Goal: Task Accomplishment & Management: Use online tool/utility

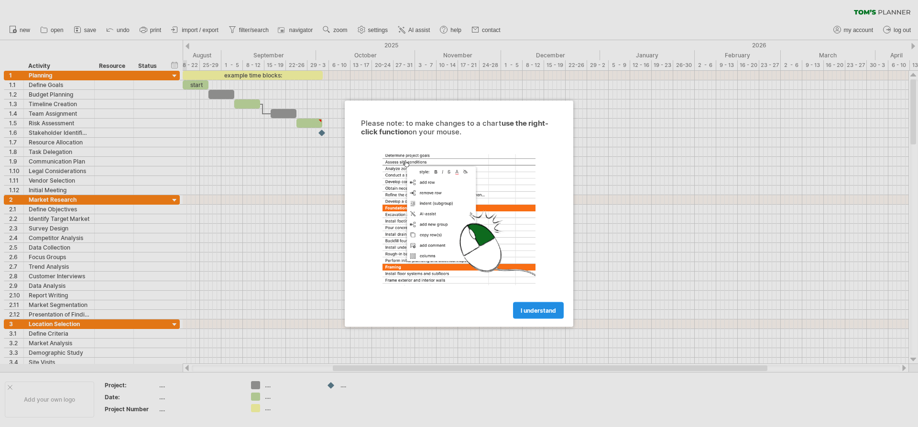
click at [532, 313] on span "I understand" at bounding box center [538, 309] width 35 height 7
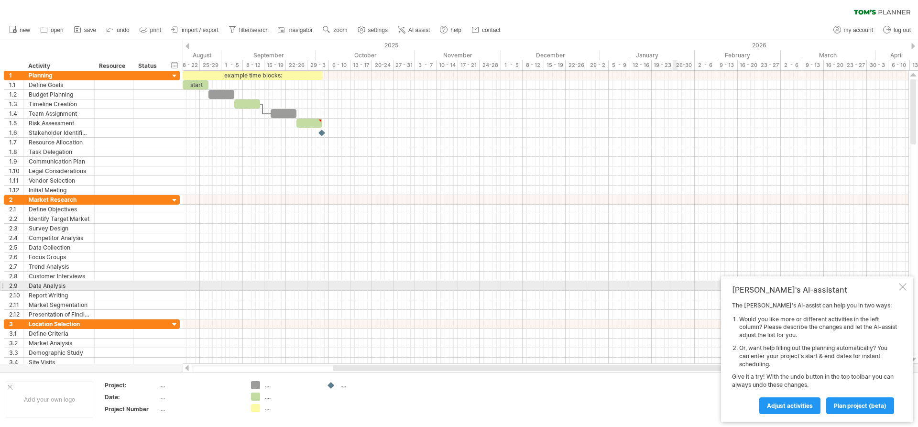
click at [900, 288] on div at bounding box center [903, 287] width 8 height 8
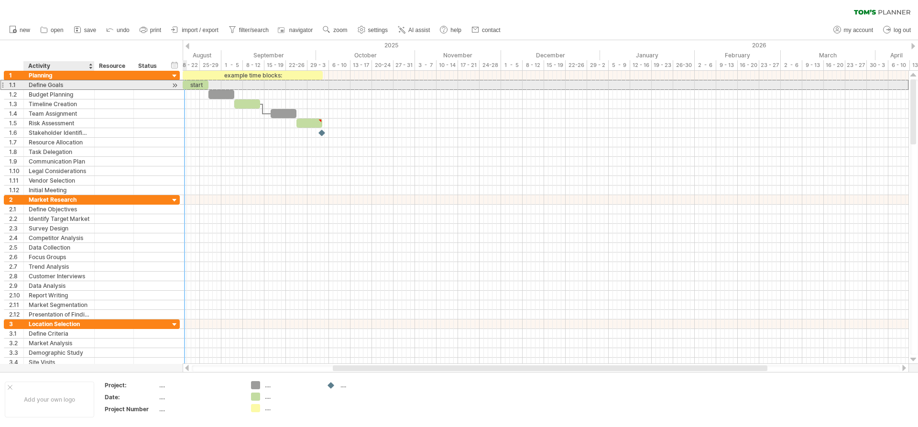
click at [51, 85] on div "Define Goals" at bounding box center [59, 84] width 61 height 9
click at [71, 83] on input "**********" at bounding box center [59, 84] width 61 height 9
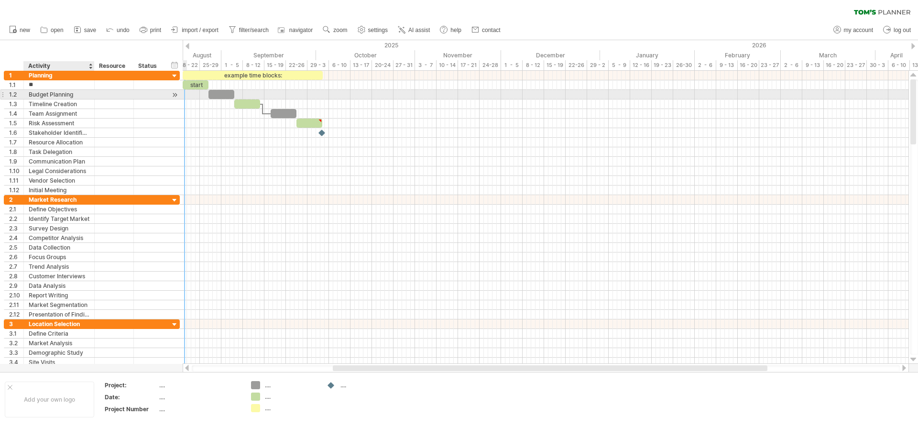
type input "*"
click at [91, 98] on div at bounding box center [93, 95] width 5 height 10
click at [83, 95] on div "Budget Planning" at bounding box center [59, 94] width 61 height 9
type input "*"
click at [87, 104] on div "Timeline Creation" at bounding box center [59, 103] width 61 height 9
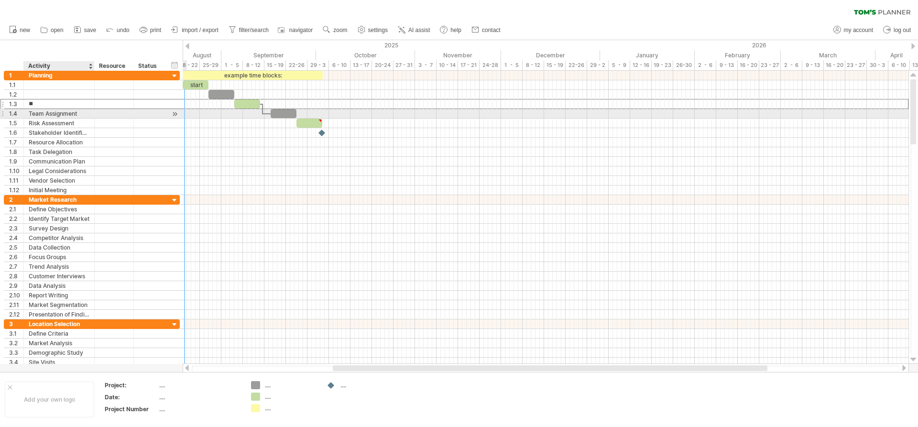
type input "*"
click at [84, 113] on div "Team Assignment" at bounding box center [59, 113] width 61 height 9
type input "*"
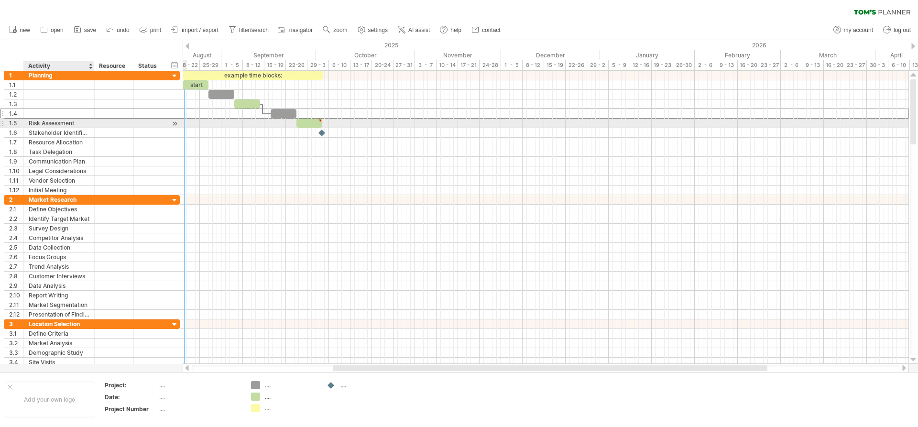
click at [85, 122] on div "Risk Assessment" at bounding box center [59, 123] width 61 height 9
type input "*"
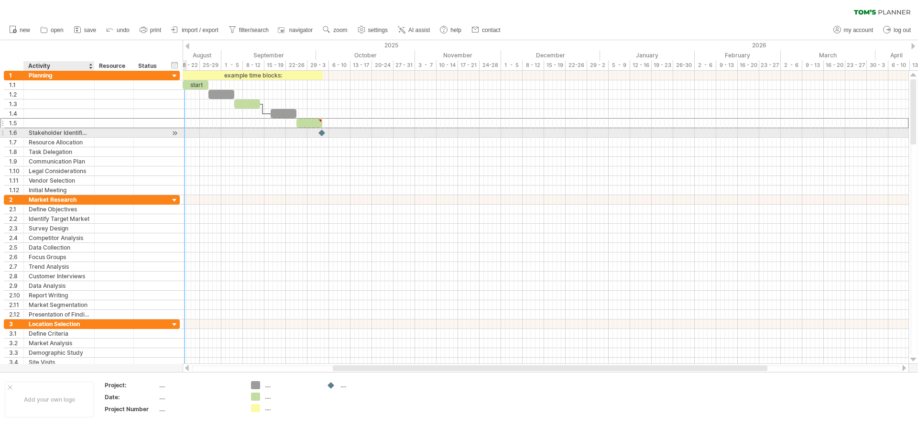
click at [88, 133] on div "Stakeholder Identification" at bounding box center [59, 132] width 61 height 9
click at [84, 131] on input "*******" at bounding box center [59, 132] width 61 height 9
type input "*"
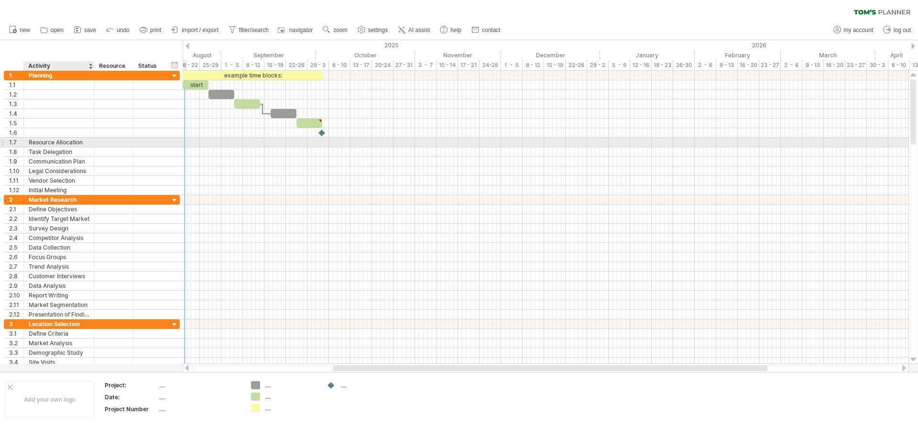
click at [89, 142] on div "Resource Allocation" at bounding box center [59, 142] width 61 height 9
type input "*"
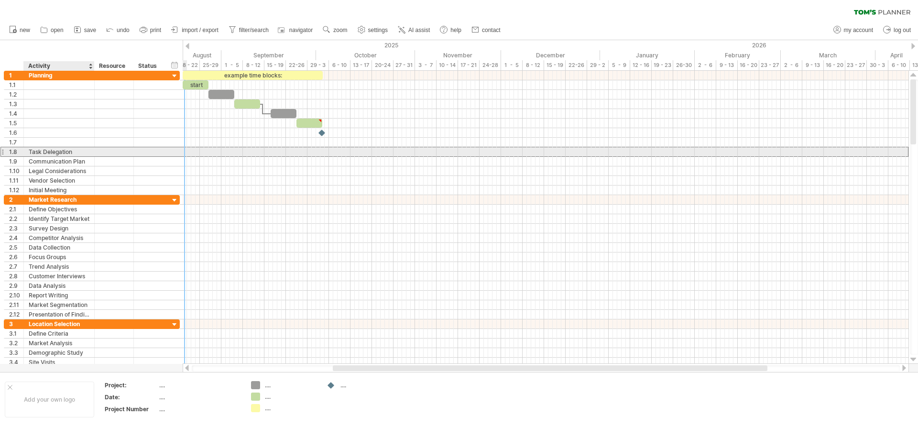
click at [85, 151] on div "Task Delegation" at bounding box center [59, 151] width 61 height 9
type input "*"
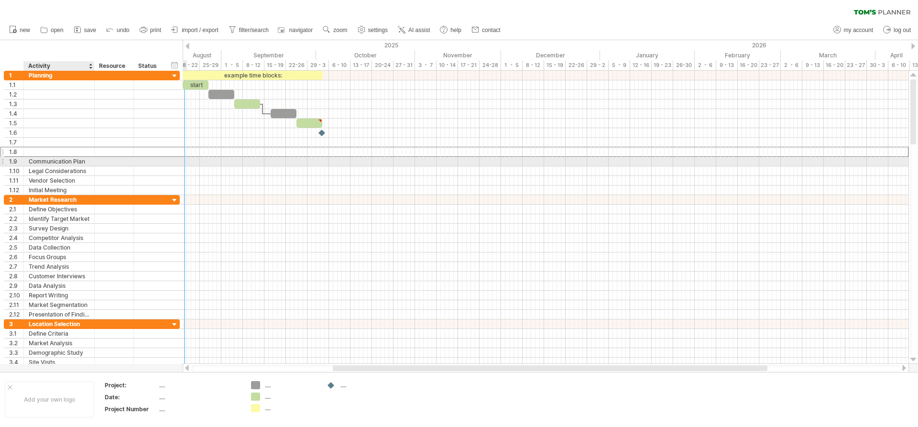
click at [88, 161] on div "Communication Plan" at bounding box center [59, 161] width 61 height 9
type input "*"
click at [87, 171] on div "Legal Considerations" at bounding box center [59, 170] width 61 height 9
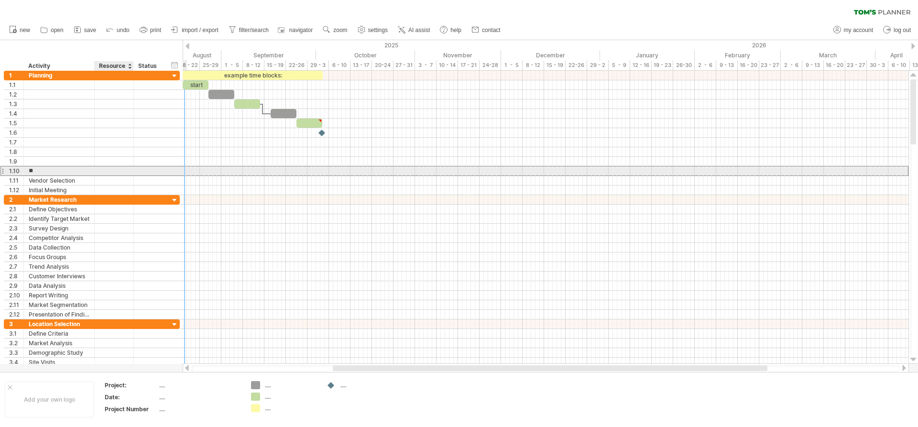
type input "*"
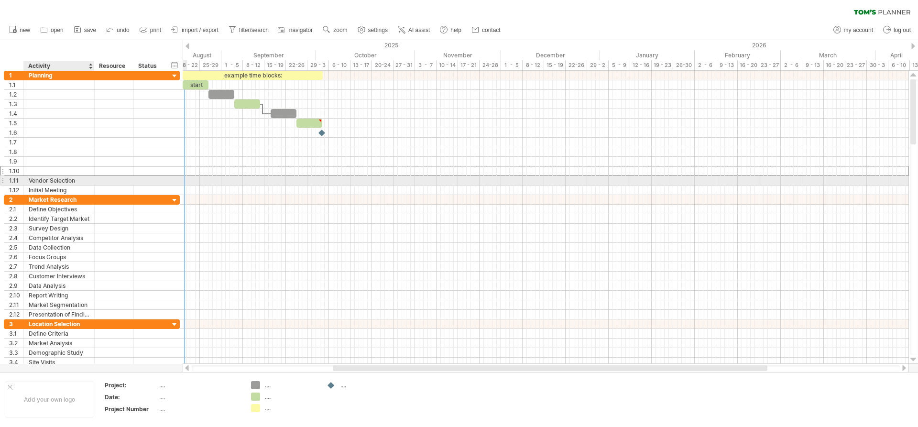
click at [81, 180] on div "Vendor Selection" at bounding box center [59, 180] width 61 height 9
type input "*"
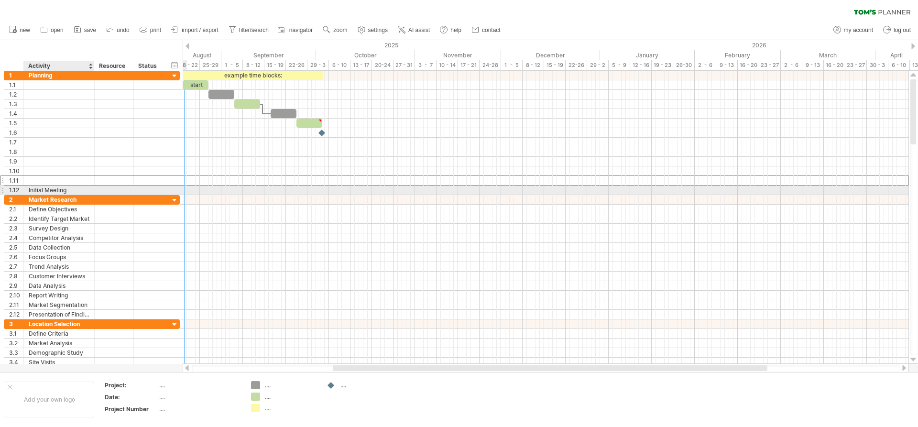
click at [77, 191] on div "Initial Meeting" at bounding box center [59, 190] width 61 height 9
type input "*"
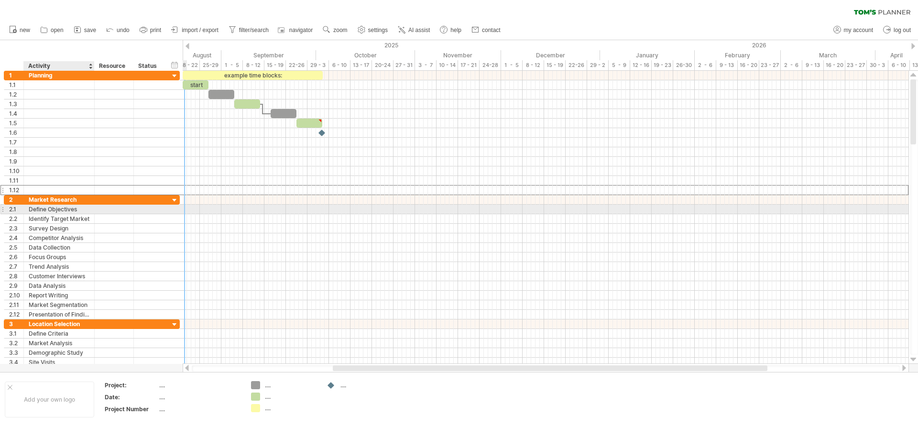
click at [92, 209] on div at bounding box center [93, 210] width 5 height 10
click at [82, 208] on div "Define Objectives" at bounding box center [59, 209] width 61 height 9
type input "*"
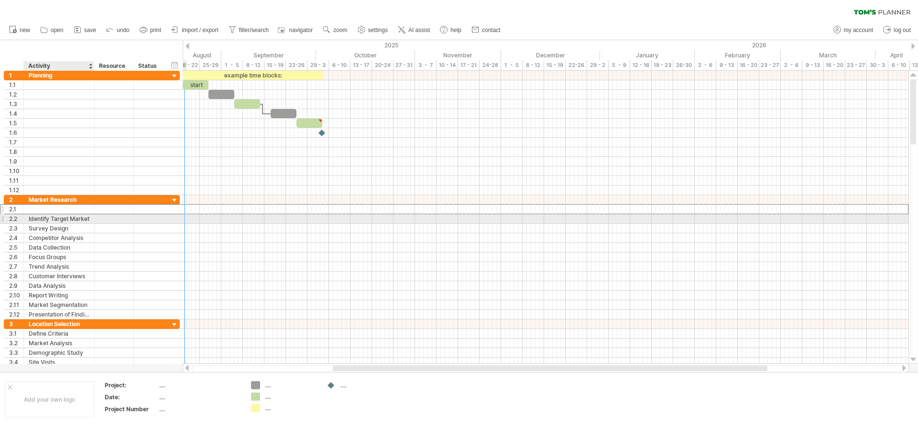
click at [91, 219] on div at bounding box center [93, 219] width 5 height 10
click at [86, 220] on div "Identify Target Market" at bounding box center [59, 218] width 61 height 9
click at [90, 219] on div "**********" at bounding box center [59, 218] width 71 height 9
click at [88, 219] on div "Identify Target Market" at bounding box center [59, 218] width 61 height 9
click at [88, 219] on input "**********" at bounding box center [59, 218] width 61 height 9
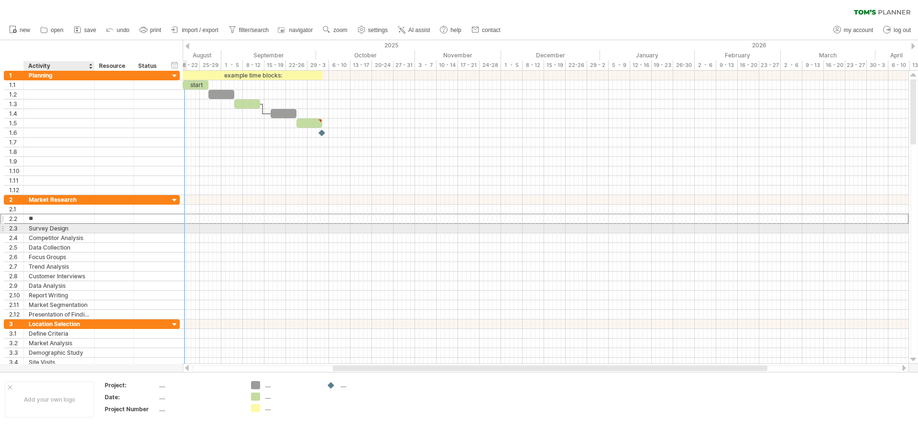
type input "*"
click at [70, 228] on div "Survey Design" at bounding box center [59, 228] width 61 height 9
type input "*"
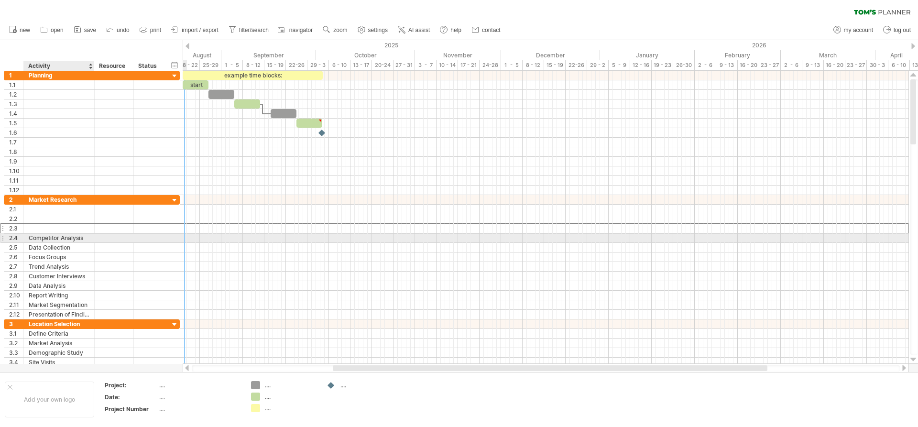
click at [86, 238] on div "Competitor Analysis" at bounding box center [59, 237] width 61 height 9
type input "*"
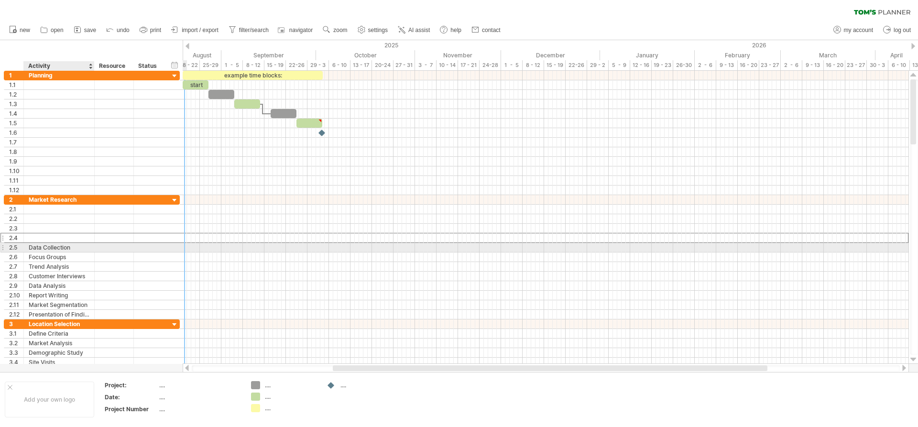
click at [78, 247] on div "Data Collection" at bounding box center [59, 247] width 61 height 9
type input "*"
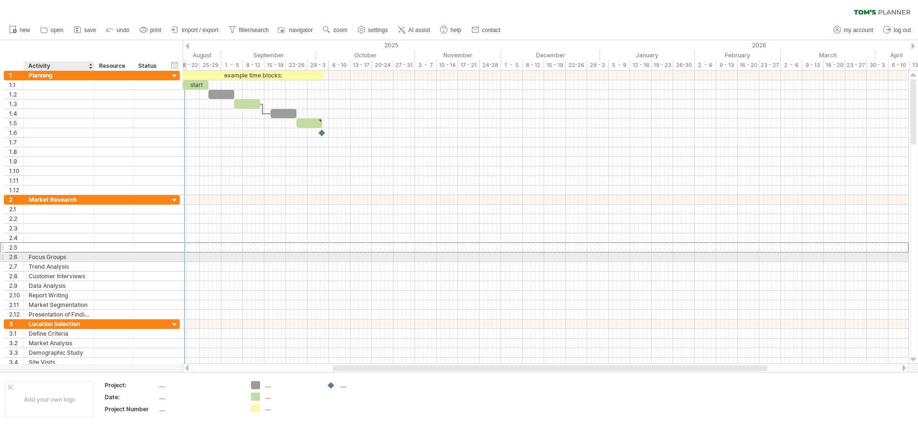
click at [72, 258] on div "Focus Groups" at bounding box center [59, 256] width 61 height 9
type input "*"
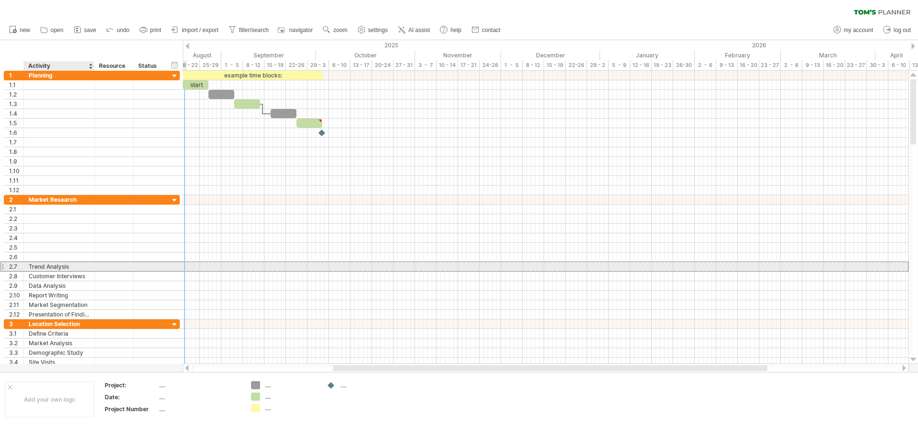
click at [77, 268] on div "Trend Analysis" at bounding box center [59, 266] width 61 height 9
type input "*"
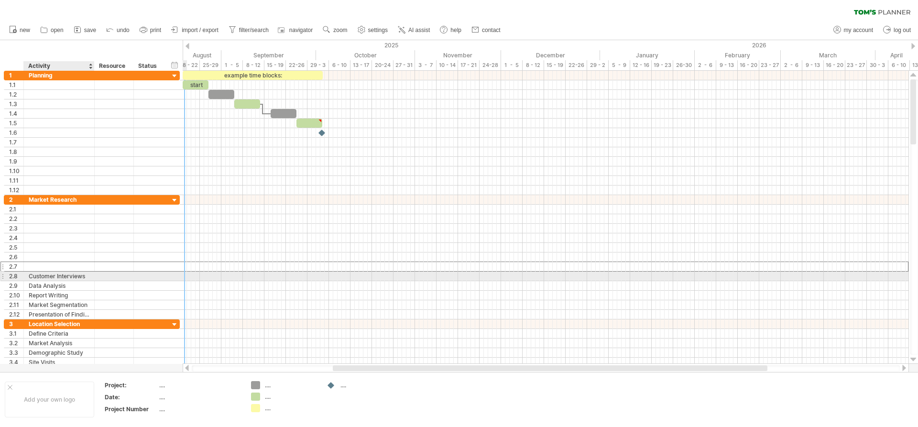
click at [85, 276] on div "Customer Interviews" at bounding box center [59, 276] width 61 height 9
type input "*"
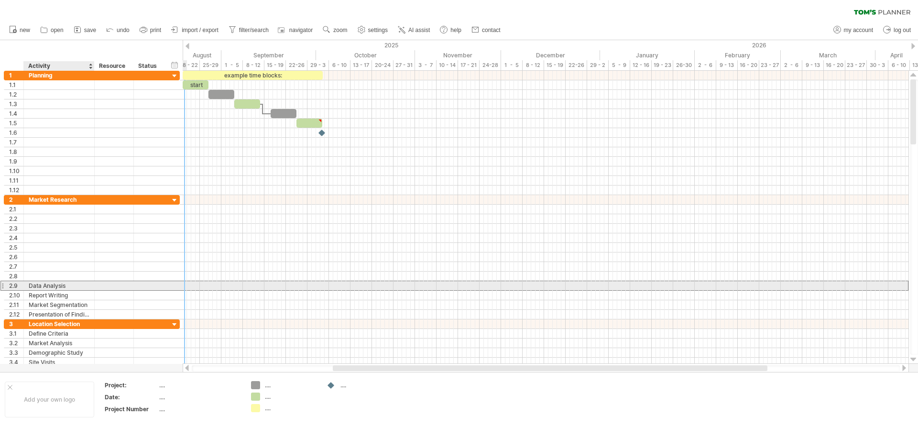
click at [76, 286] on div "Data Analysis" at bounding box center [59, 285] width 61 height 9
type input "*"
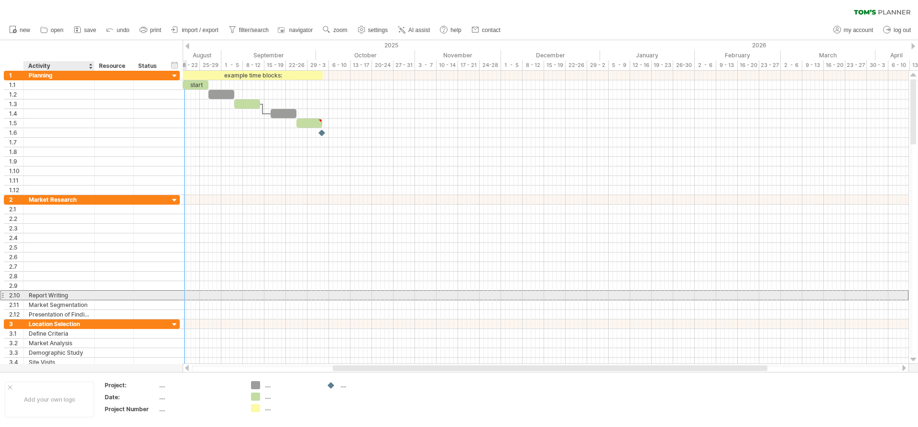
click at [72, 296] on div "Report Writing" at bounding box center [59, 295] width 61 height 9
type input "*"
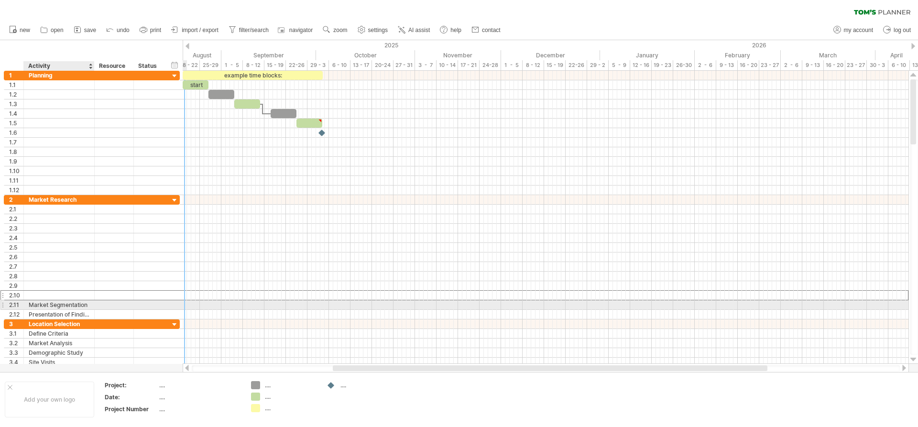
click at [89, 305] on div "Market Segmentation" at bounding box center [59, 304] width 61 height 9
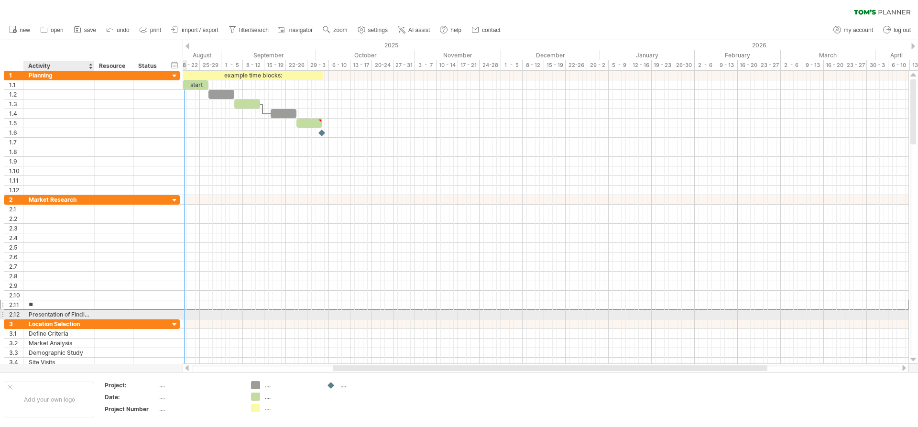
type input "*"
click at [88, 313] on div "Presentation of Findings" at bounding box center [59, 314] width 61 height 9
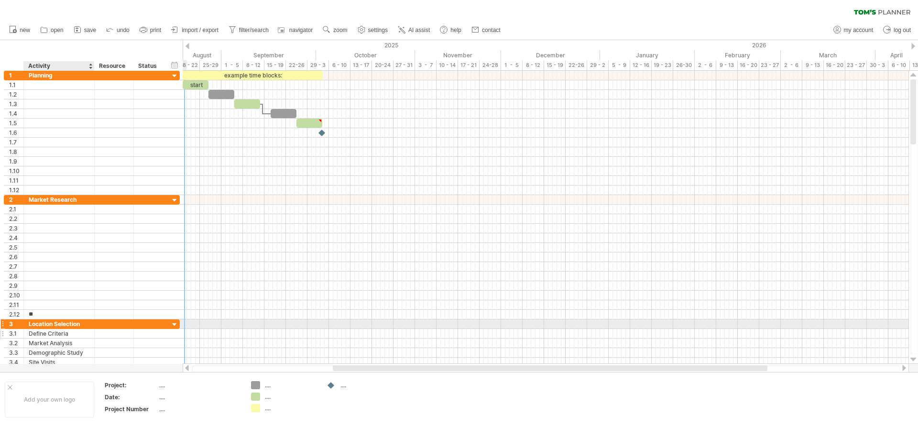
type input "*"
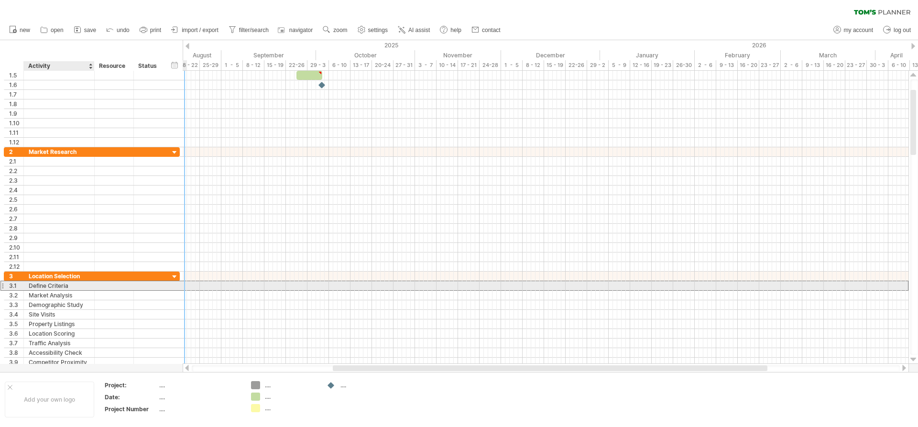
click at [80, 286] on div "Define Criteria" at bounding box center [59, 285] width 61 height 9
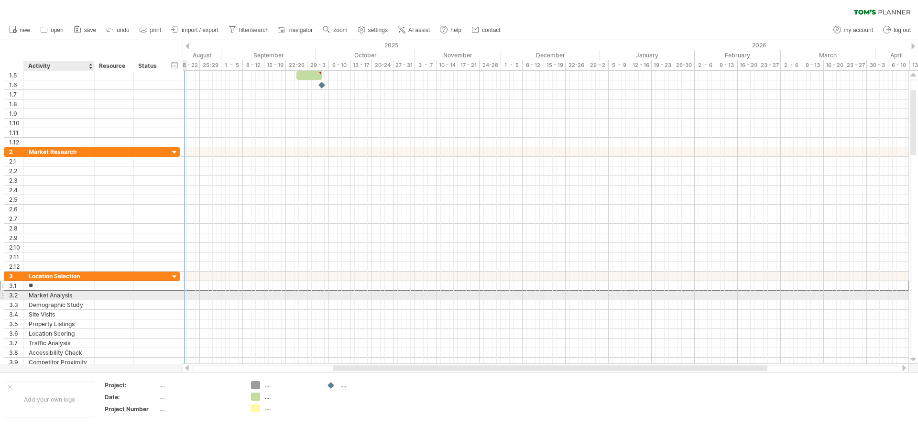
type input "*"
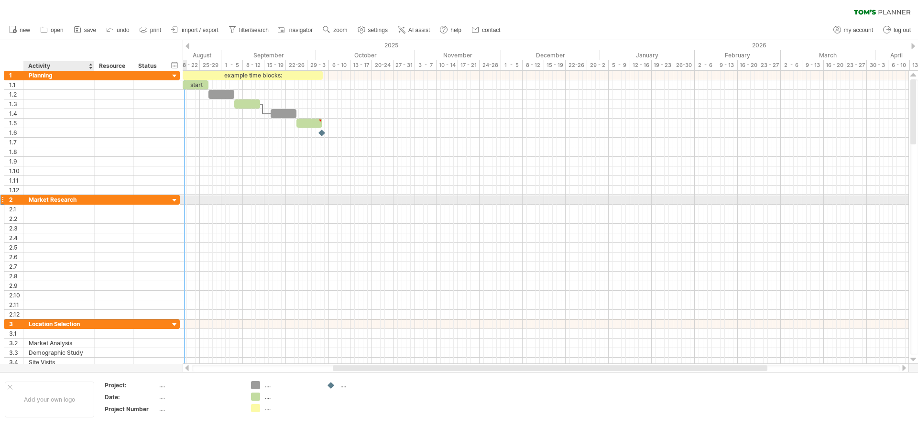
click at [35, 201] on div "Market Research" at bounding box center [59, 199] width 61 height 9
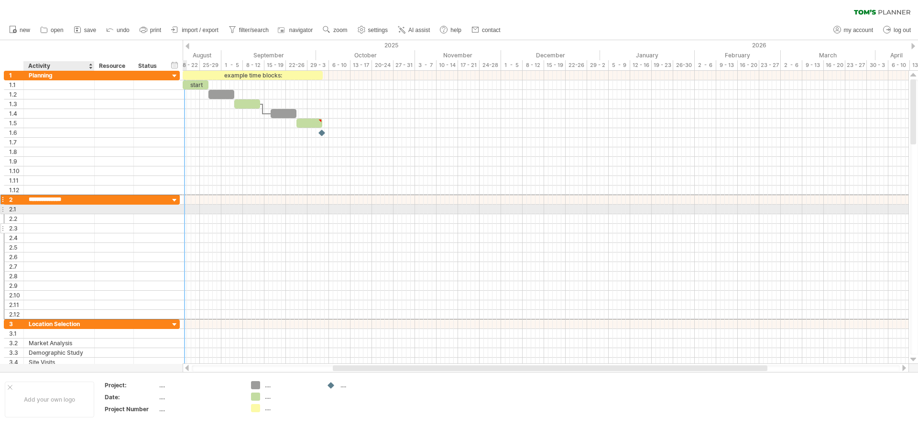
click at [70, 226] on div at bounding box center [59, 228] width 61 height 9
click at [34, 200] on div "Mrket Research" at bounding box center [59, 199] width 61 height 9
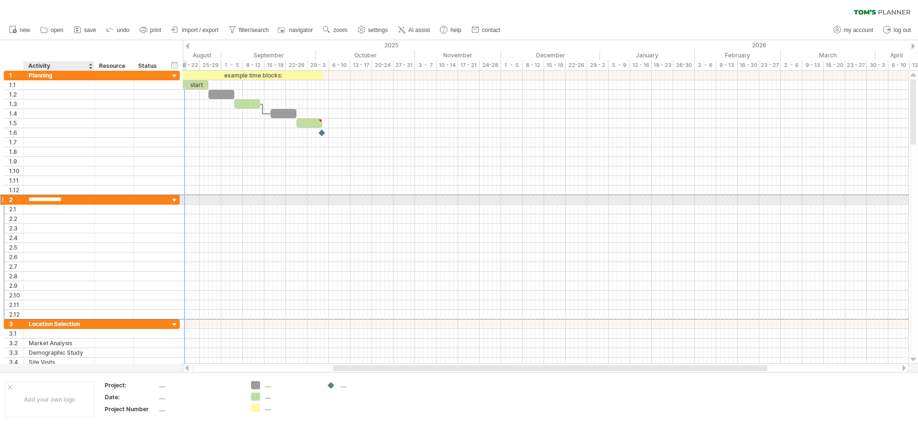
type input "**********"
click at [0, 199] on div "**********" at bounding box center [90, 219] width 180 height 296
click at [1, 200] on div at bounding box center [2, 200] width 4 height 10
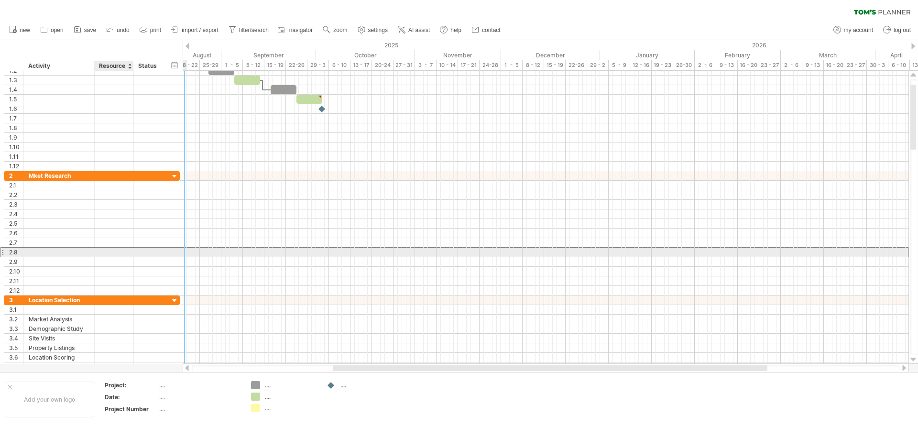
click at [110, 250] on div at bounding box center [113, 252] width 29 height 9
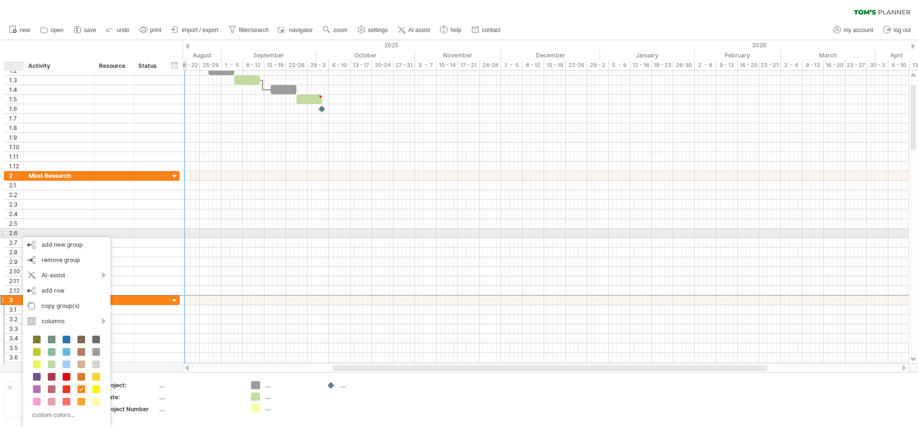
click at [140, 235] on div at bounding box center [149, 233] width 21 height 9
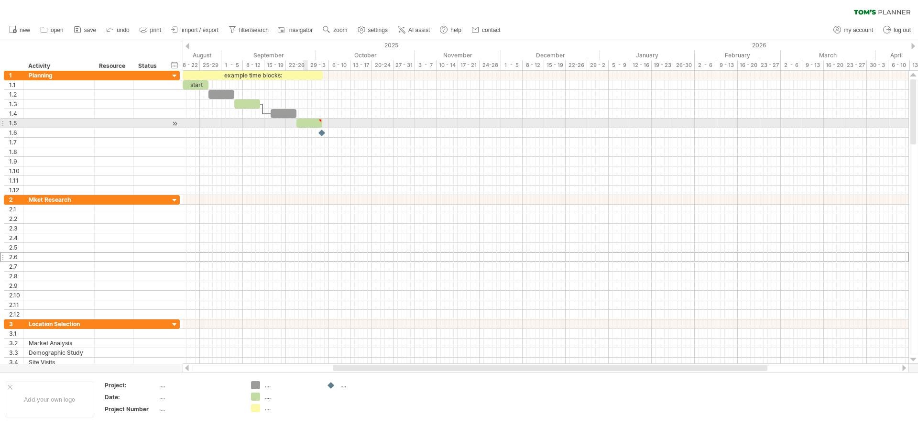
click at [306, 123] on div at bounding box center [309, 123] width 26 height 9
click at [141, 128] on div "1.5" at bounding box center [92, 124] width 176 height 10
click at [177, 121] on div at bounding box center [174, 124] width 9 height 10
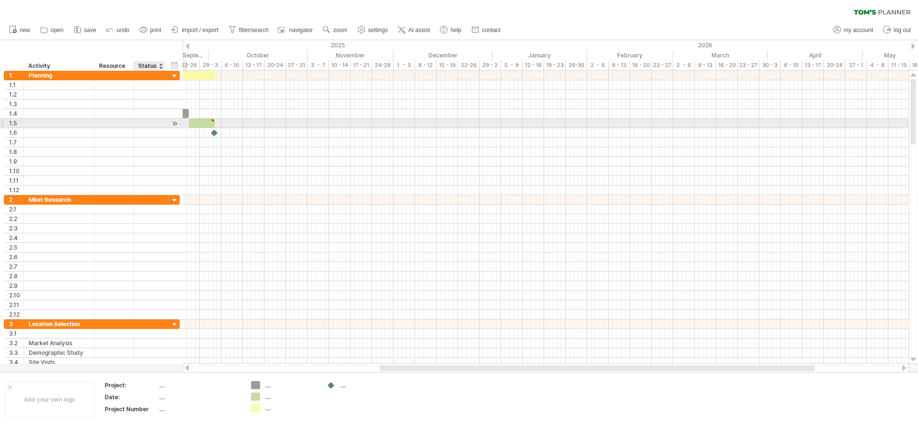
click at [175, 123] on div at bounding box center [174, 124] width 9 height 10
click at [188, 46] on div at bounding box center [188, 46] width 4 height 6
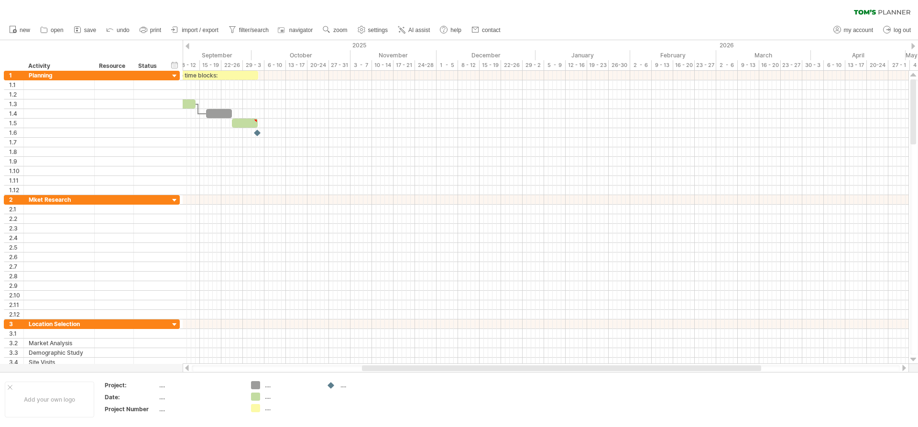
click at [188, 46] on div at bounding box center [188, 46] width 4 height 6
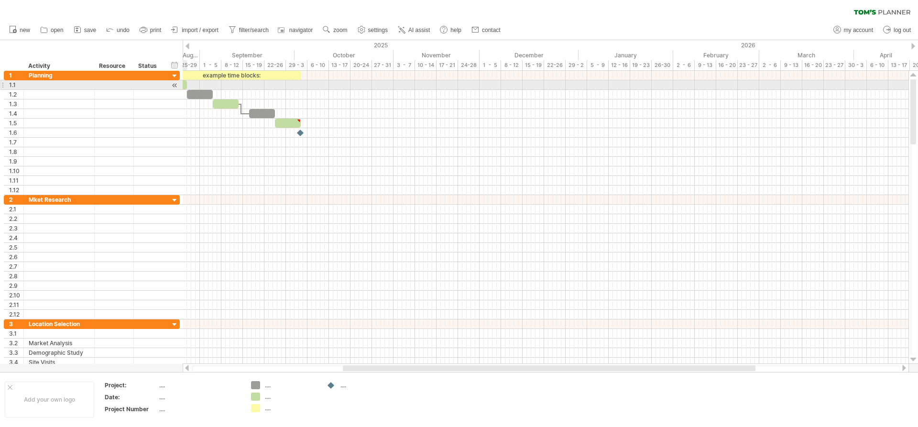
click at [174, 85] on div at bounding box center [174, 85] width 9 height 10
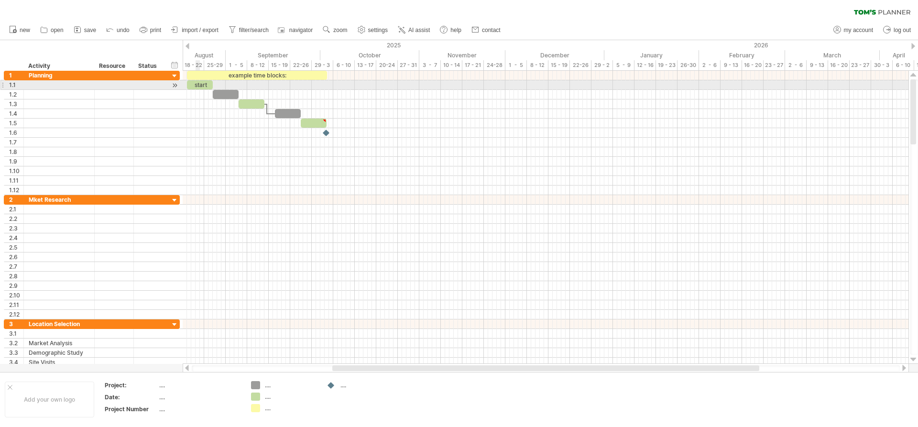
click at [199, 85] on div "start" at bounding box center [200, 84] width 26 height 9
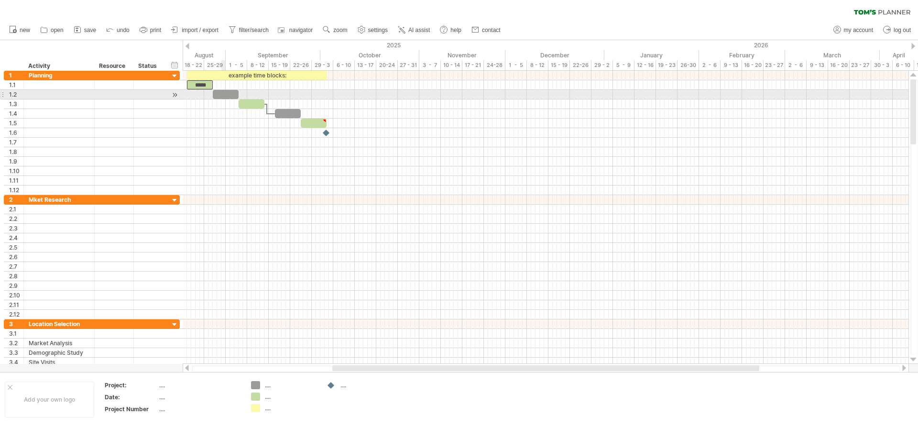
click at [226, 96] on div at bounding box center [226, 94] width 26 height 9
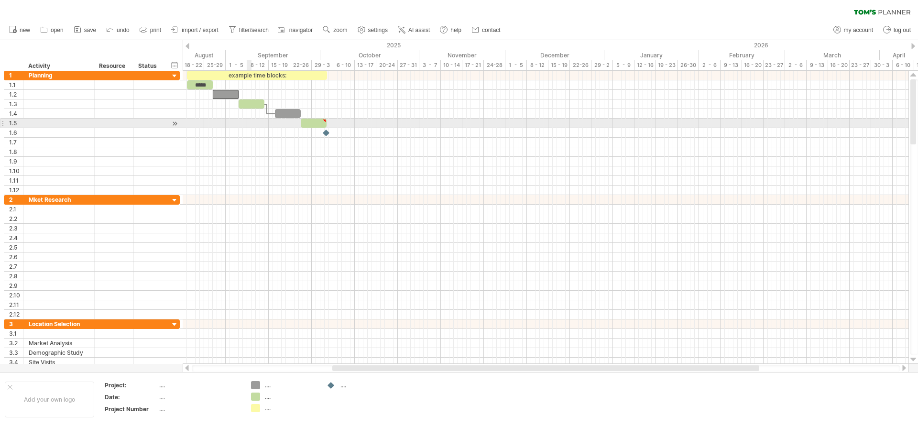
click at [251, 129] on div at bounding box center [546, 133] width 726 height 10
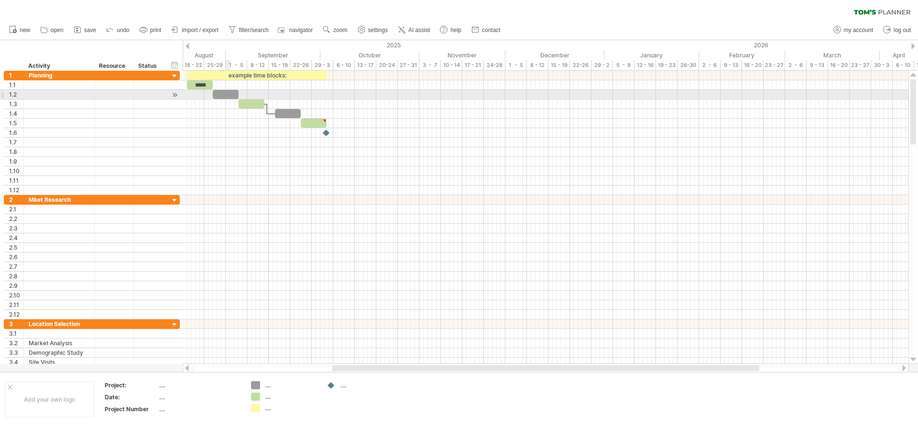
click at [226, 96] on div at bounding box center [226, 94] width 26 height 9
click at [169, 93] on div "1.2" at bounding box center [92, 94] width 176 height 10
click at [98, 91] on div at bounding box center [114, 94] width 39 height 9
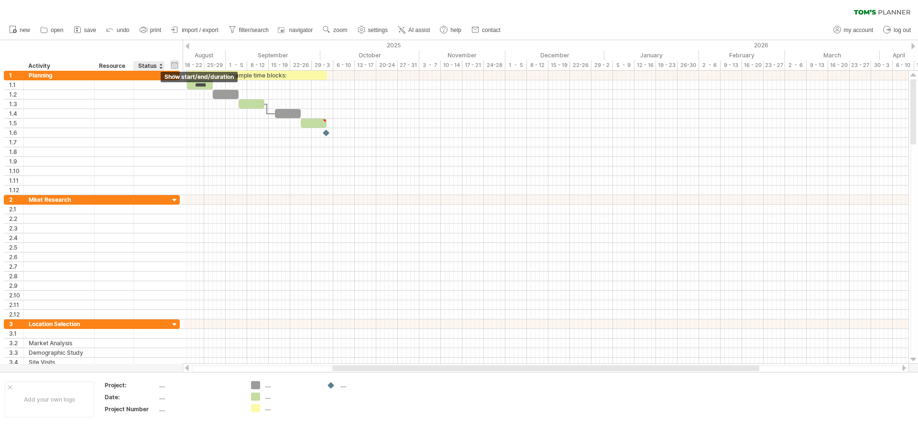
click at [176, 66] on div "hide start/end/duration show start/end/duration" at bounding box center [174, 65] width 9 height 10
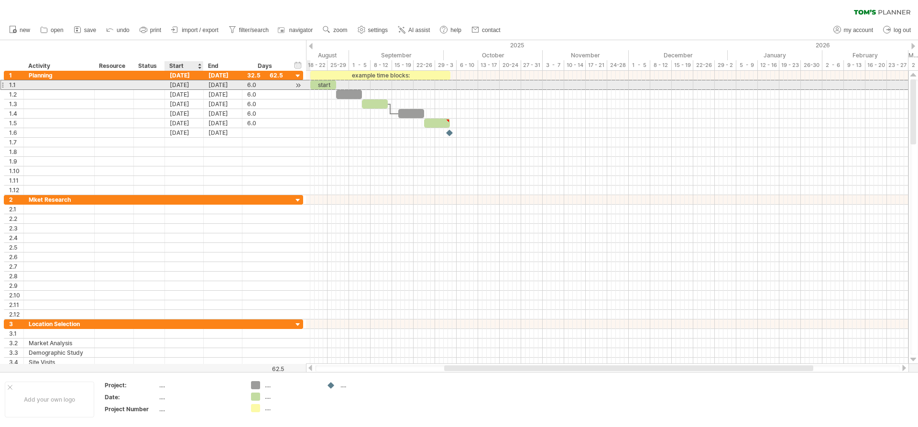
click at [187, 84] on div "[DATE]" at bounding box center [184, 84] width 39 height 9
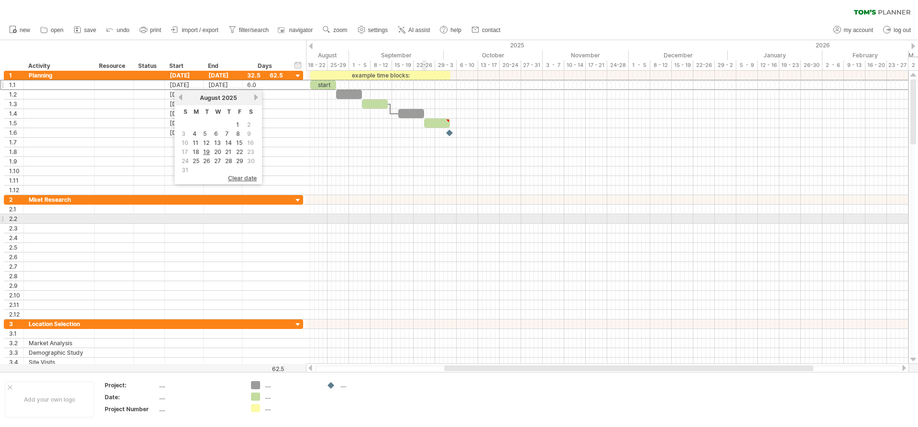
click at [427, 220] on div at bounding box center [607, 219] width 602 height 10
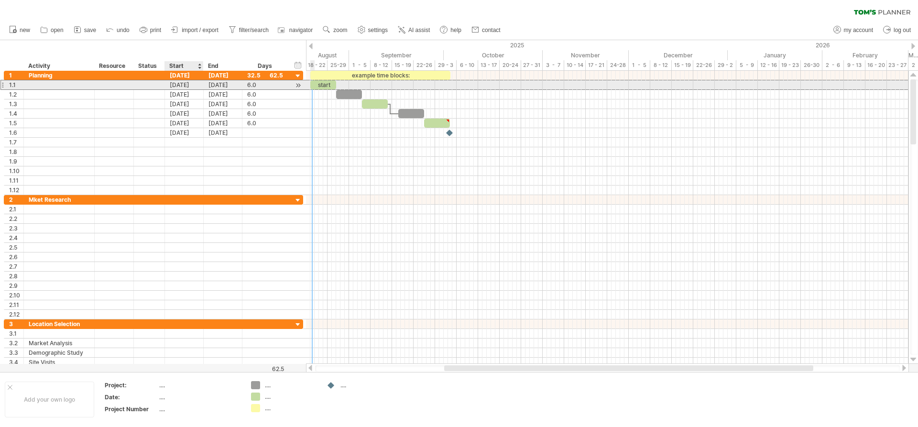
click at [174, 86] on div "[DATE]" at bounding box center [184, 84] width 39 height 9
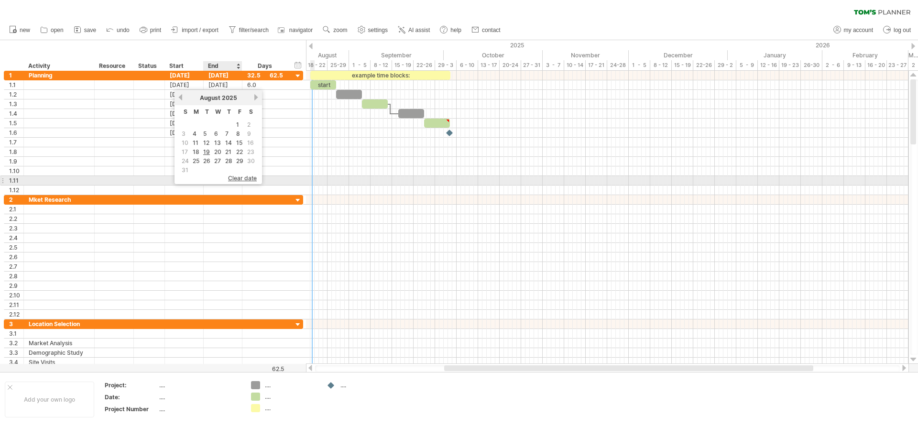
click at [238, 181] on span "clear date" at bounding box center [242, 178] width 29 height 7
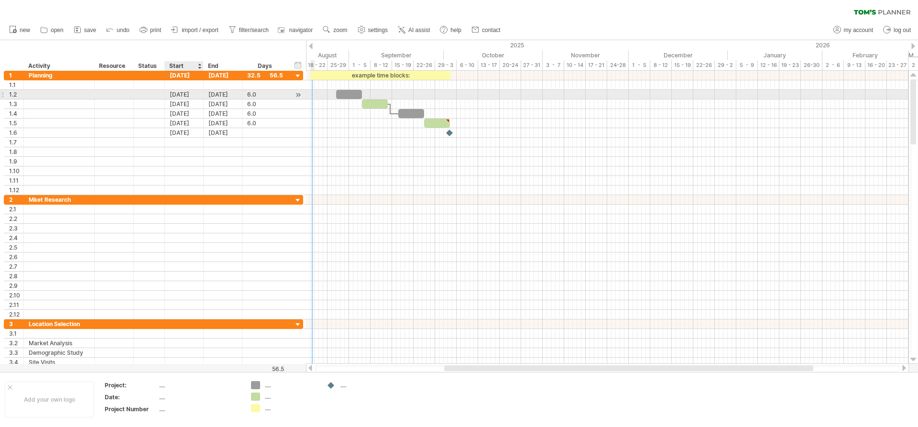
click at [179, 95] on div "[DATE]" at bounding box center [184, 94] width 39 height 9
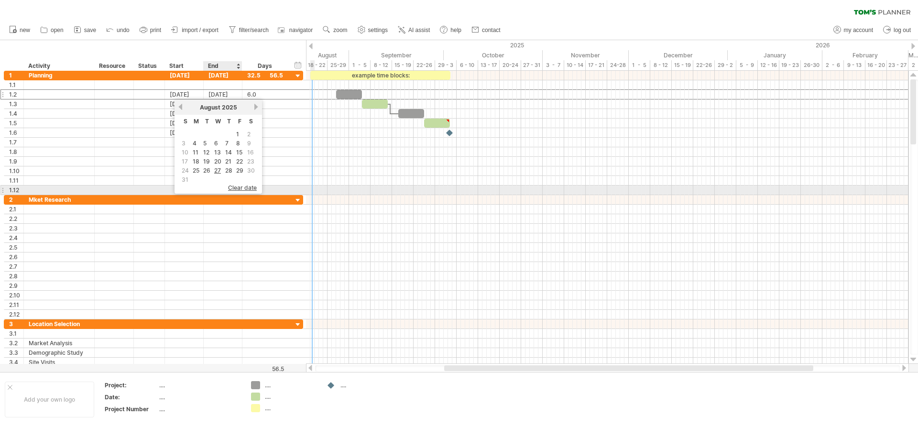
click at [241, 187] on span "clear date" at bounding box center [242, 187] width 29 height 7
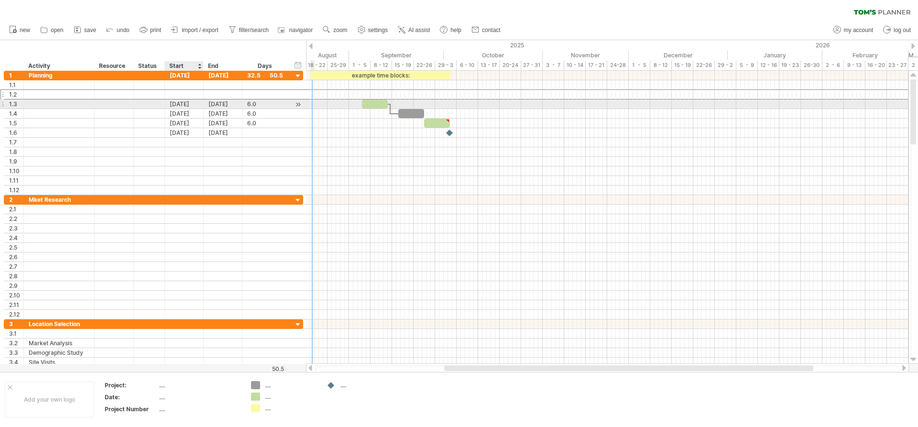
click at [188, 104] on div "[DATE]" at bounding box center [184, 103] width 39 height 9
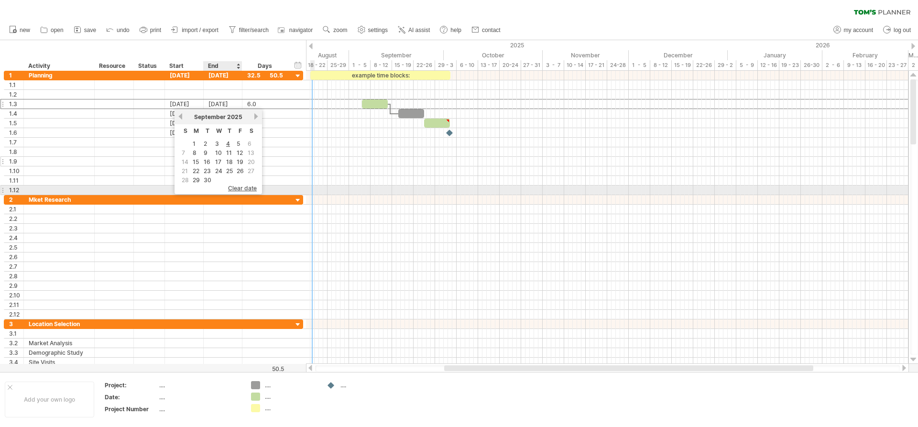
drag, startPoint x: 241, startPoint y: 187, endPoint x: 221, endPoint y: 158, distance: 35.3
click at [242, 187] on span "clear date" at bounding box center [242, 188] width 29 height 7
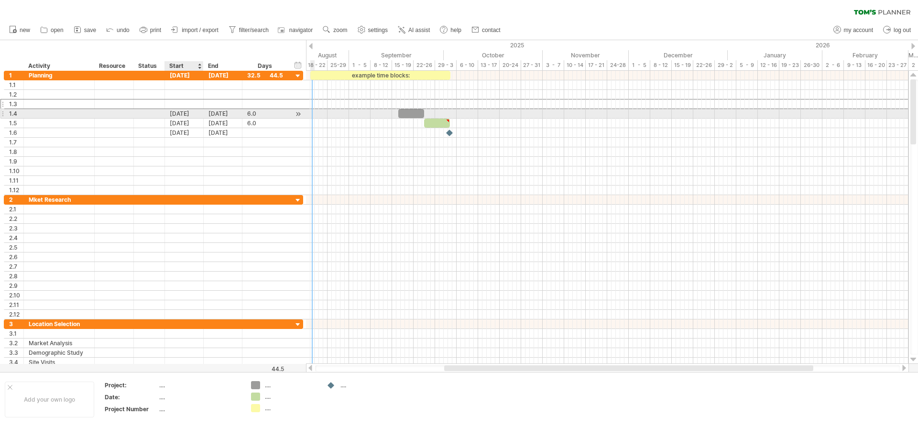
click at [186, 114] on div "[DATE]" at bounding box center [184, 113] width 39 height 9
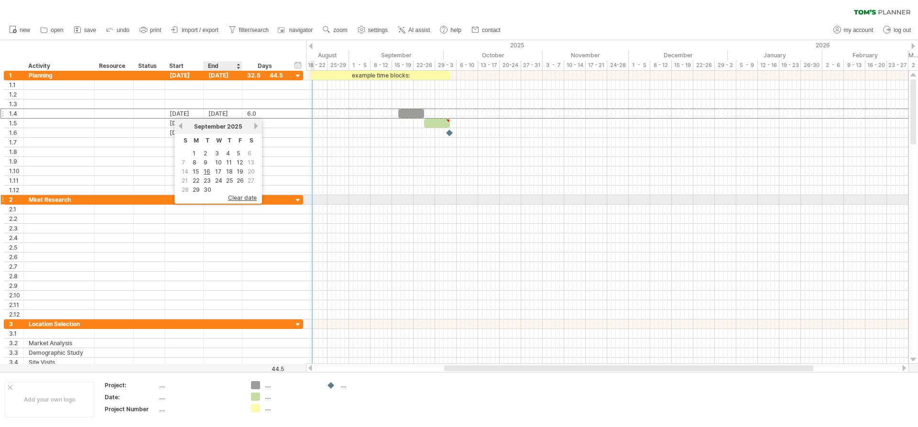
click at [238, 198] on span "clear date" at bounding box center [242, 197] width 29 height 7
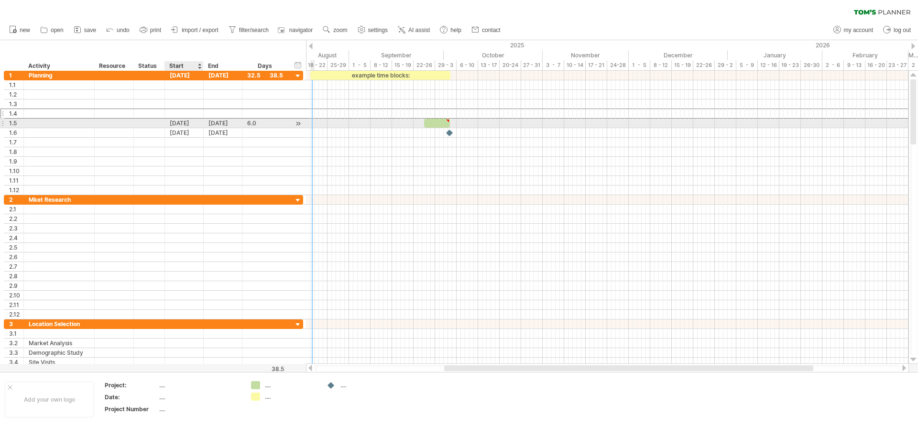
click at [188, 124] on div "[DATE]" at bounding box center [184, 123] width 39 height 9
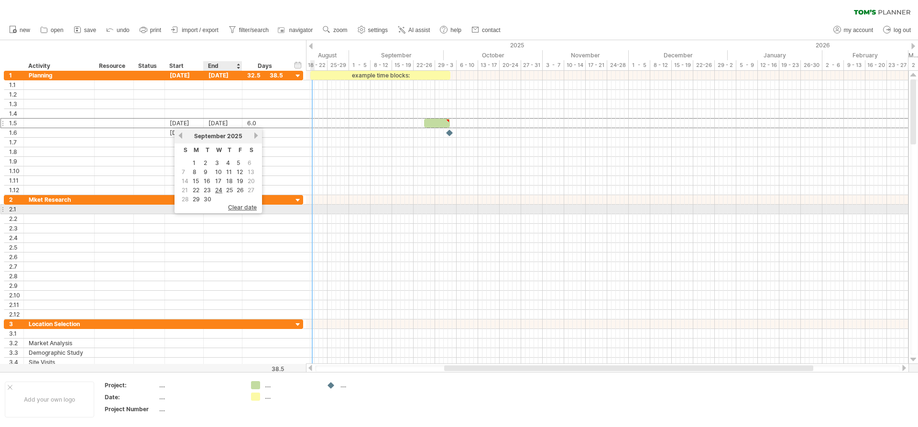
click at [234, 208] on span "clear date" at bounding box center [242, 207] width 29 height 7
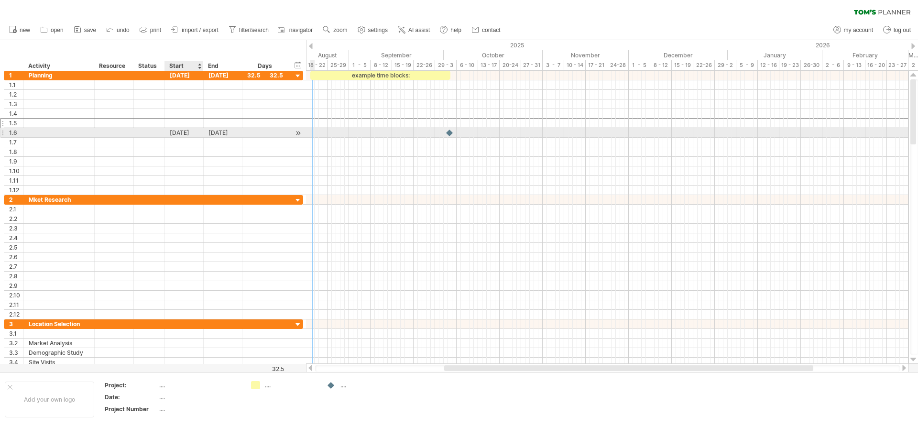
click at [187, 133] on div "[DATE]" at bounding box center [184, 132] width 39 height 9
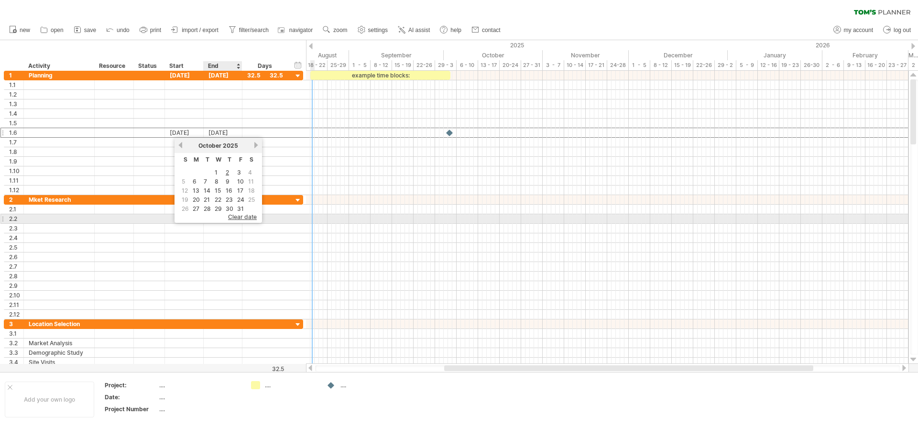
click at [229, 215] on span "clear date" at bounding box center [242, 216] width 29 height 7
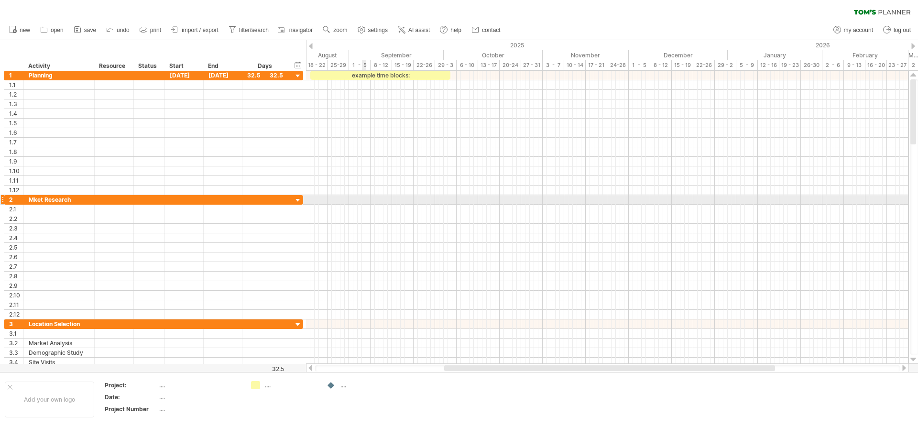
click at [362, 202] on div at bounding box center [607, 200] width 602 height 10
click at [3, 200] on div at bounding box center [2, 200] width 4 height 10
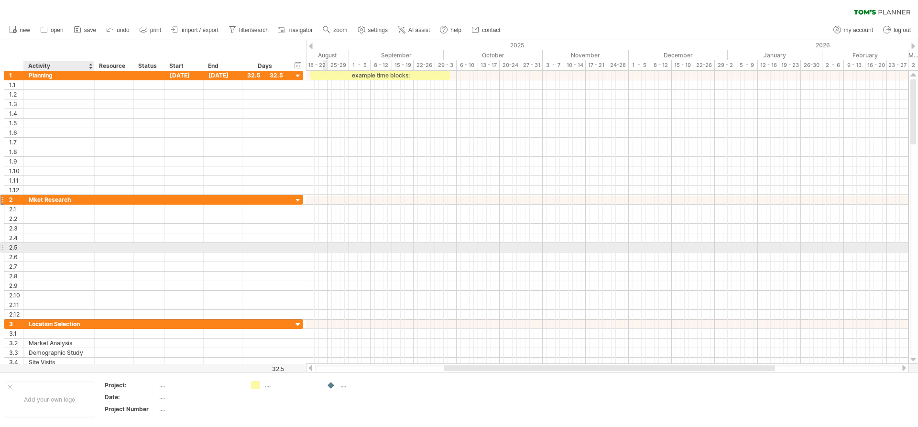
click at [83, 248] on div at bounding box center [59, 247] width 61 height 9
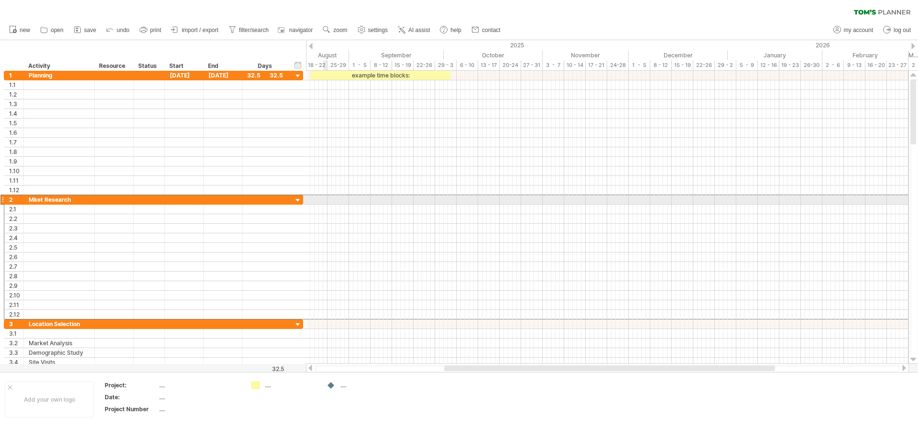
click at [3, 198] on div at bounding box center [2, 200] width 4 height 10
click at [23, 199] on div "2" at bounding box center [14, 199] width 20 height 9
click at [22, 199] on div at bounding box center [22, 200] width 5 height 10
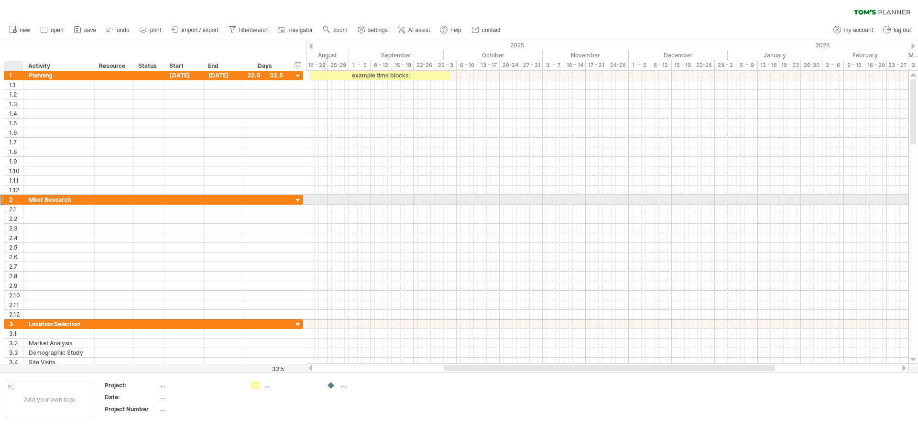
click at [11, 198] on div "2" at bounding box center [16, 199] width 14 height 9
click at [2, 199] on div at bounding box center [2, 200] width 4 height 10
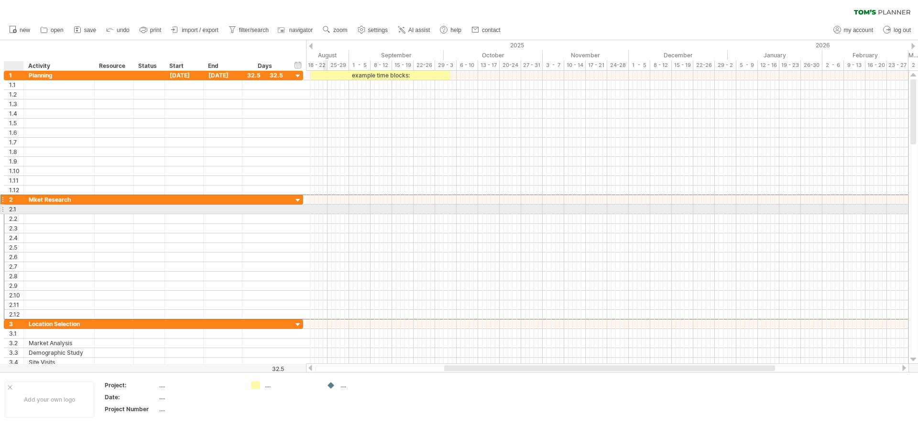
click at [15, 204] on div "**********" at bounding box center [153, 200] width 299 height 10
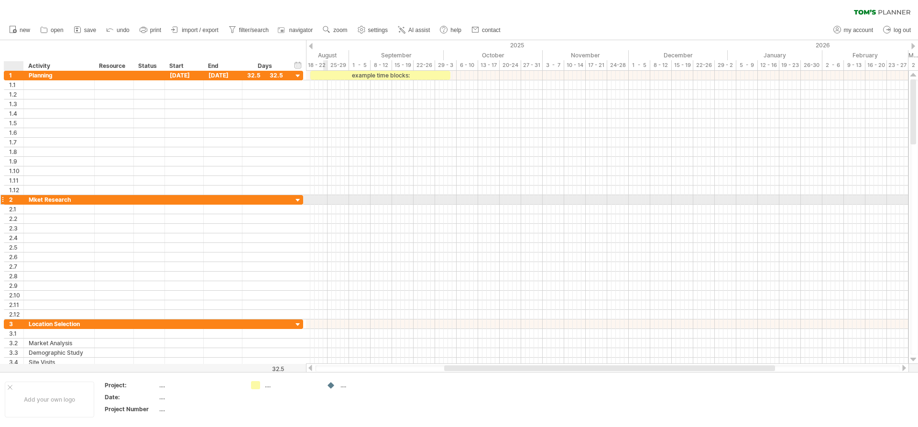
click at [16, 201] on div "2" at bounding box center [16, 199] width 14 height 9
click at [295, 200] on div at bounding box center [298, 200] width 9 height 9
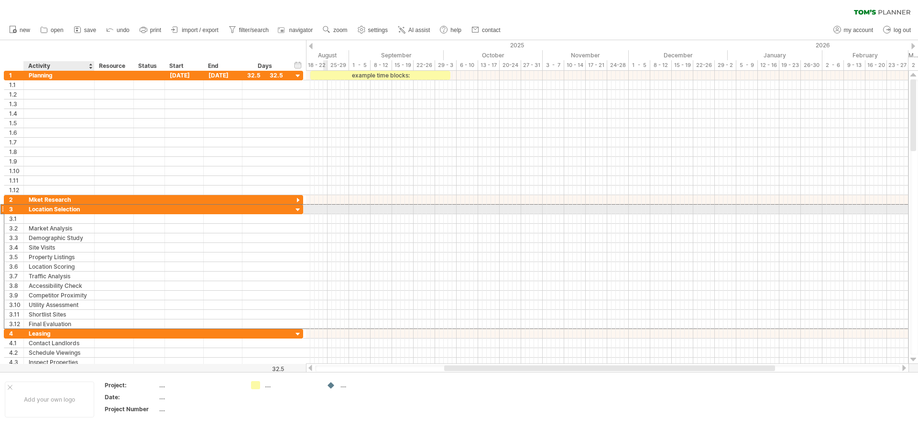
click at [88, 208] on div "Location Selection" at bounding box center [59, 209] width 61 height 9
click at [299, 208] on div at bounding box center [298, 210] width 9 height 9
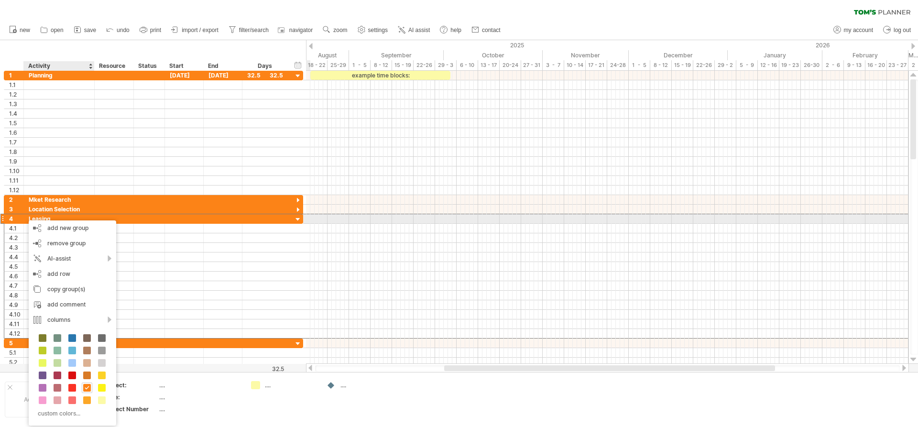
click at [300, 219] on div at bounding box center [298, 219] width 9 height 9
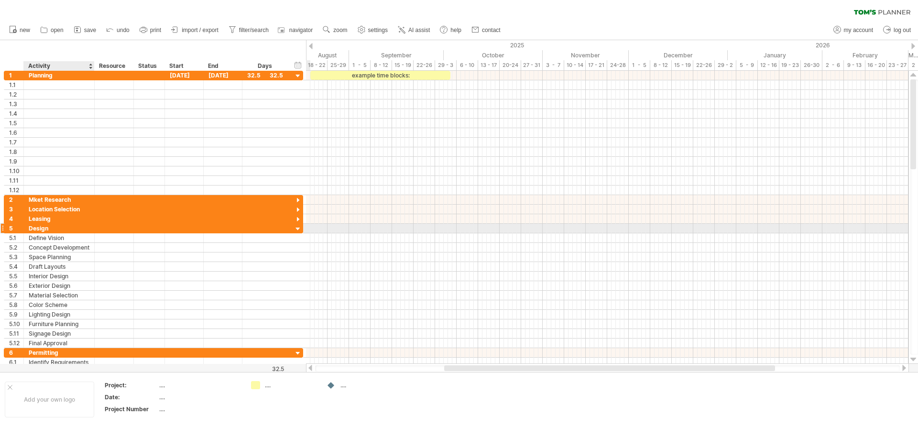
click at [299, 229] on div at bounding box center [298, 229] width 9 height 9
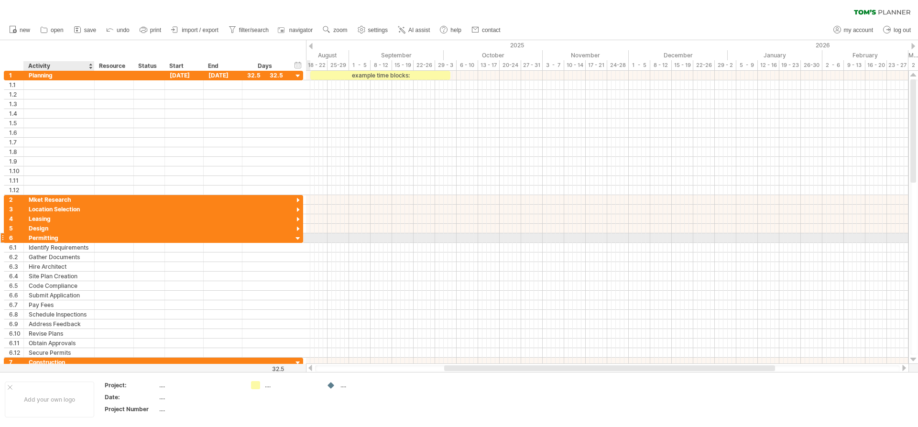
click at [299, 236] on div at bounding box center [298, 238] width 9 height 9
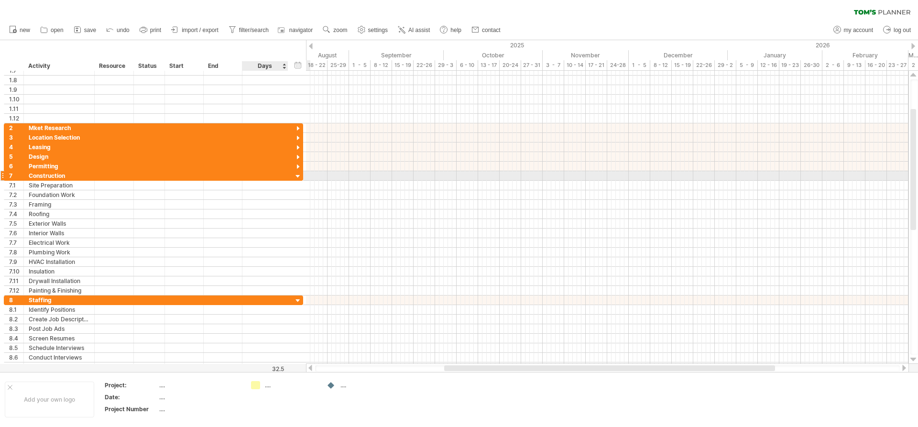
click at [297, 177] on div at bounding box center [298, 176] width 9 height 9
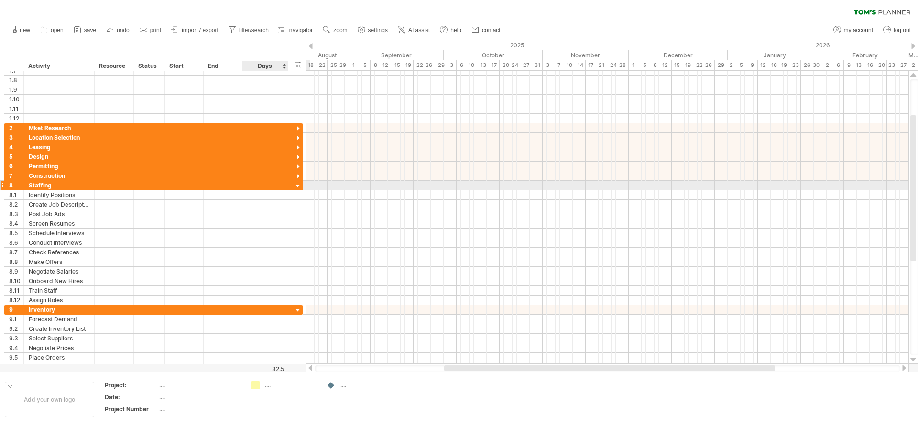
click at [298, 187] on div at bounding box center [298, 186] width 9 height 9
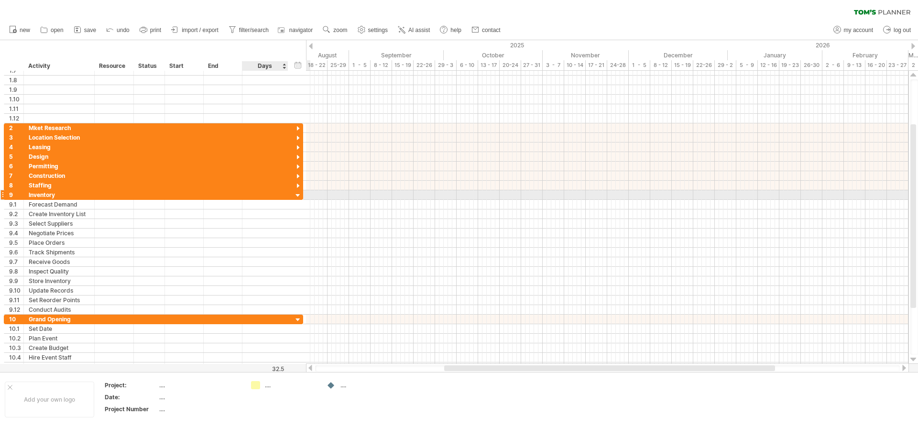
click at [298, 196] on div at bounding box center [298, 195] width 9 height 9
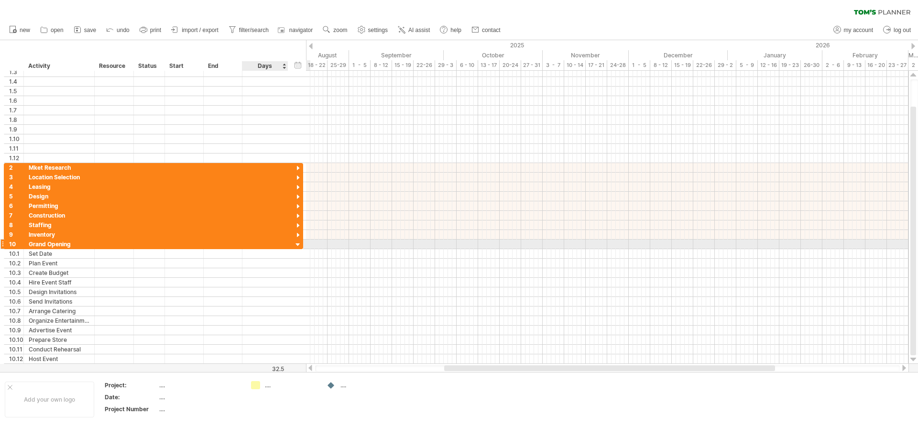
click at [298, 243] on div at bounding box center [298, 245] width 9 height 9
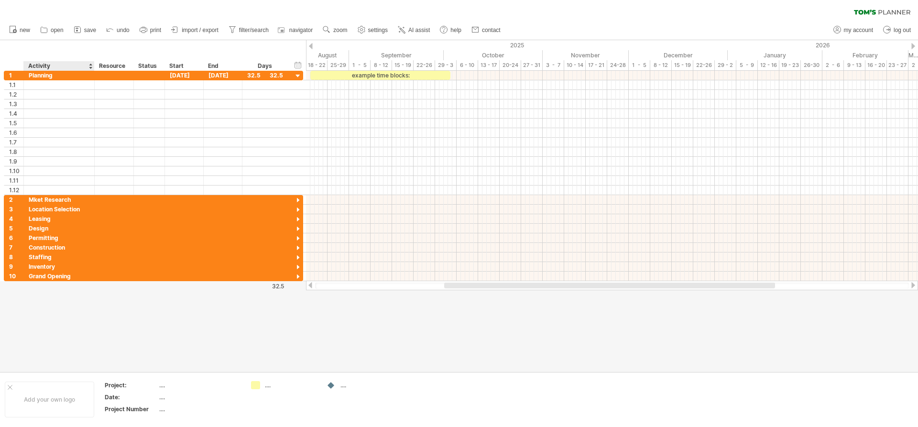
click at [50, 64] on div "Activity" at bounding box center [58, 66] width 61 height 10
click at [89, 68] on div at bounding box center [90, 66] width 4 height 10
click at [53, 65] on div "Activity" at bounding box center [58, 66] width 61 height 10
click at [17, 65] on div at bounding box center [16, 66] width 14 height 10
click at [16, 65] on input "text" at bounding box center [16, 66] width 14 height 10
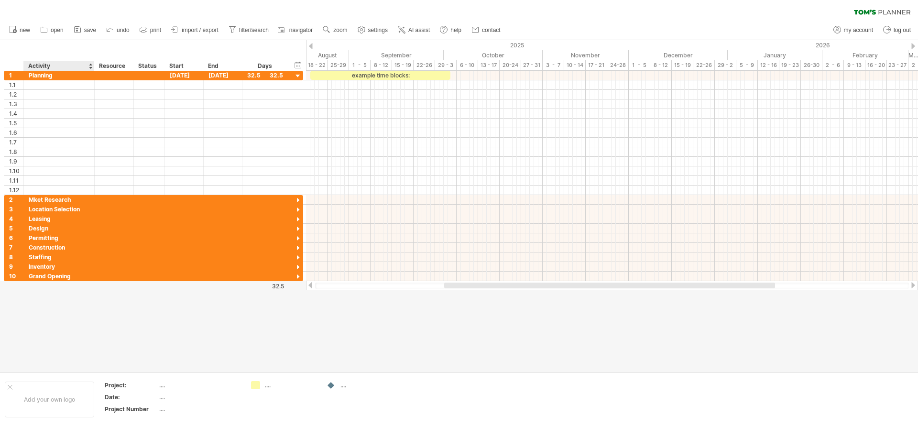
click at [55, 66] on div "Activity" at bounding box center [58, 66] width 61 height 10
click at [56, 66] on input "********" at bounding box center [58, 66] width 61 height 10
click at [118, 65] on div "Resource" at bounding box center [113, 66] width 29 height 10
click at [57, 63] on div "Activity" at bounding box center [58, 66] width 61 height 10
click at [299, 199] on div at bounding box center [298, 200] width 9 height 9
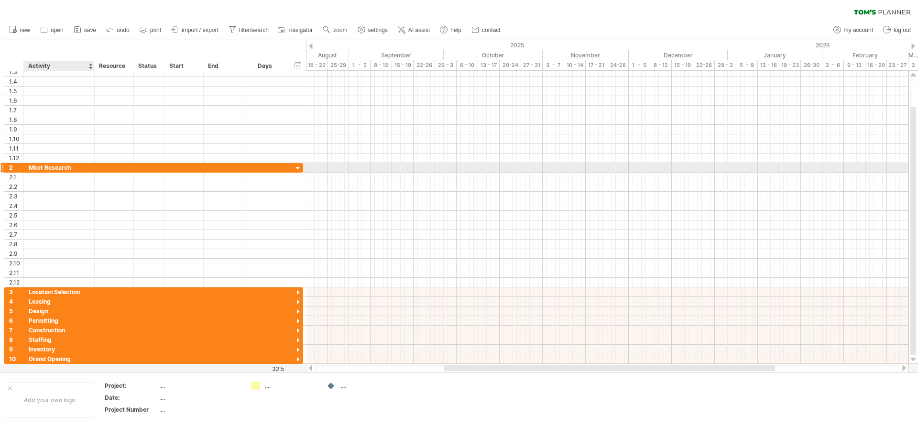
click at [75, 166] on div "Mket Research" at bounding box center [59, 167] width 61 height 9
click at [75, 166] on input "**********" at bounding box center [59, 167] width 61 height 9
type input "*"
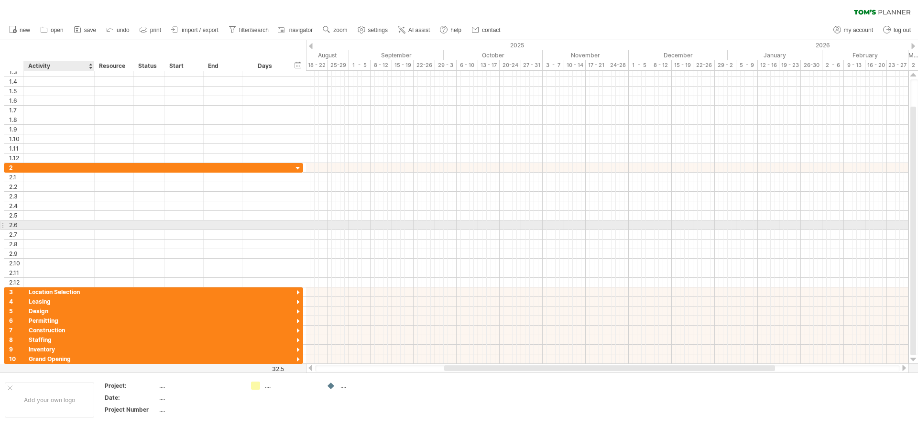
click at [94, 229] on div at bounding box center [93, 225] width 5 height 10
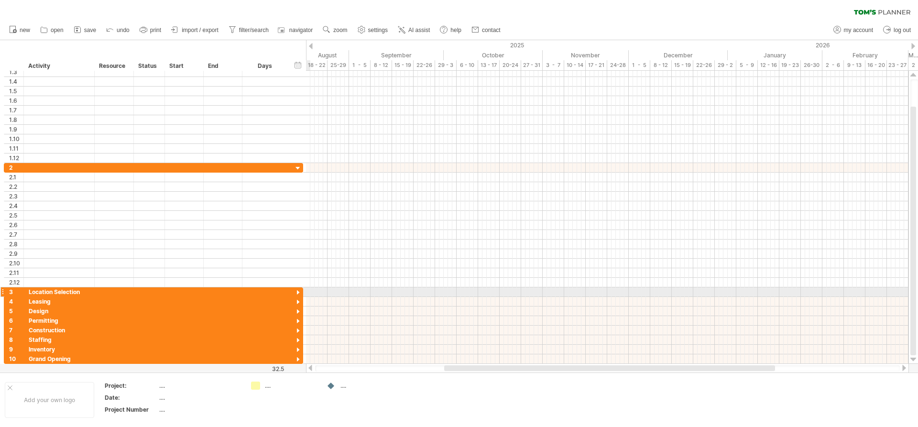
click at [299, 293] on div at bounding box center [298, 292] width 9 height 9
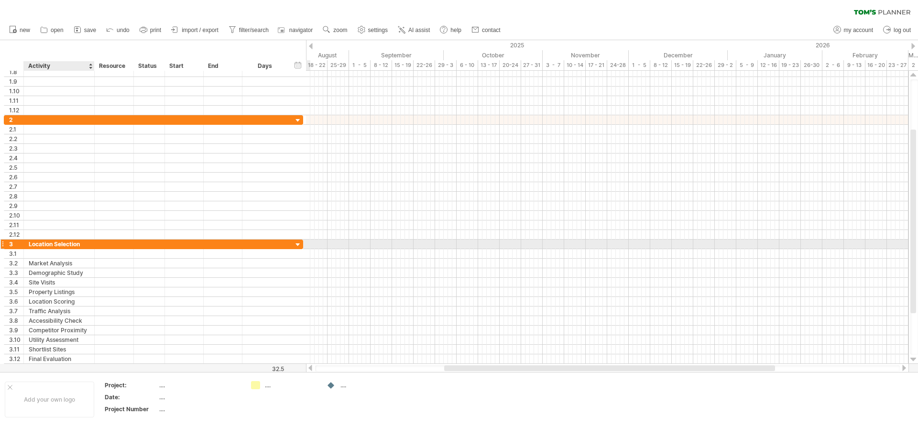
click at [82, 241] on div "Location Selection" at bounding box center [59, 244] width 61 height 9
click at [83, 241] on input "**********" at bounding box center [59, 244] width 61 height 9
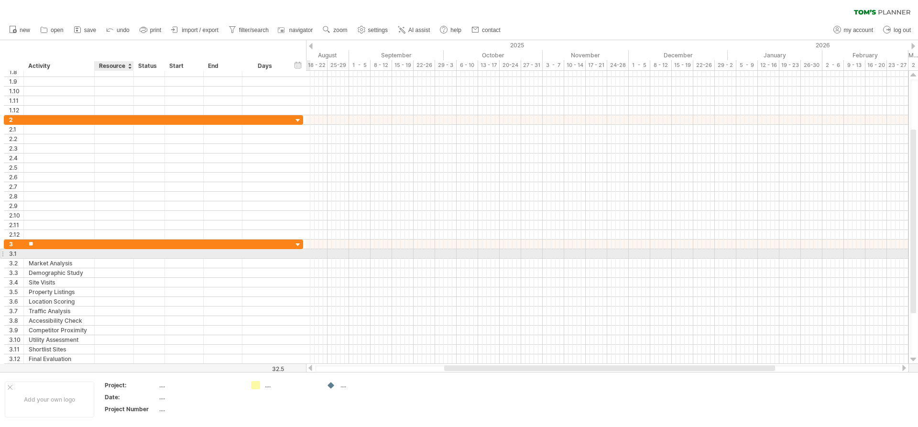
type input "*"
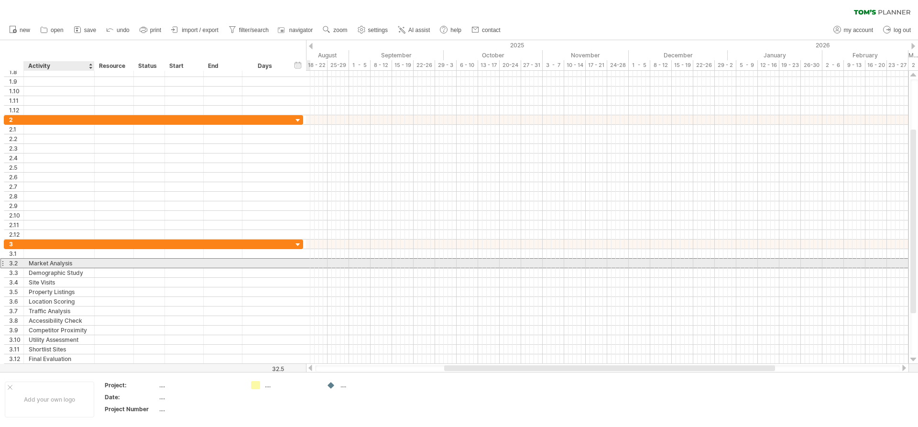
click at [68, 263] on div "Market Analysis" at bounding box center [59, 263] width 61 height 9
click at [76, 263] on input "**********" at bounding box center [59, 263] width 61 height 9
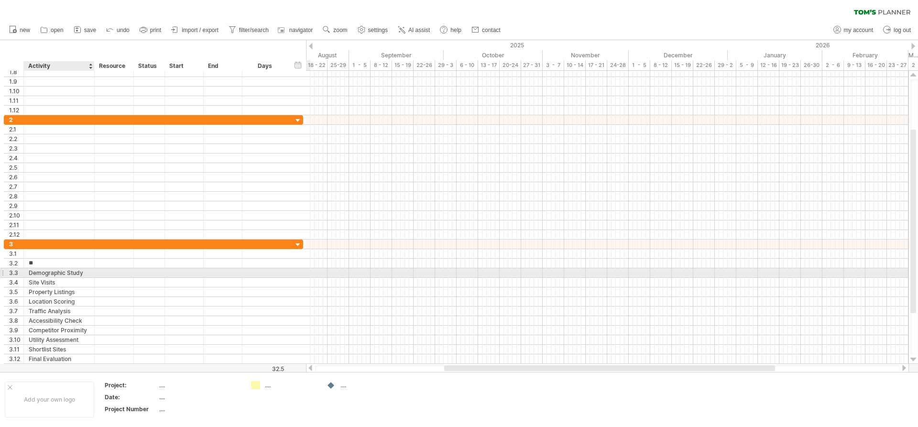
type input "*"
click at [87, 272] on div "Demographic Study" at bounding box center [59, 272] width 61 height 9
type input "*"
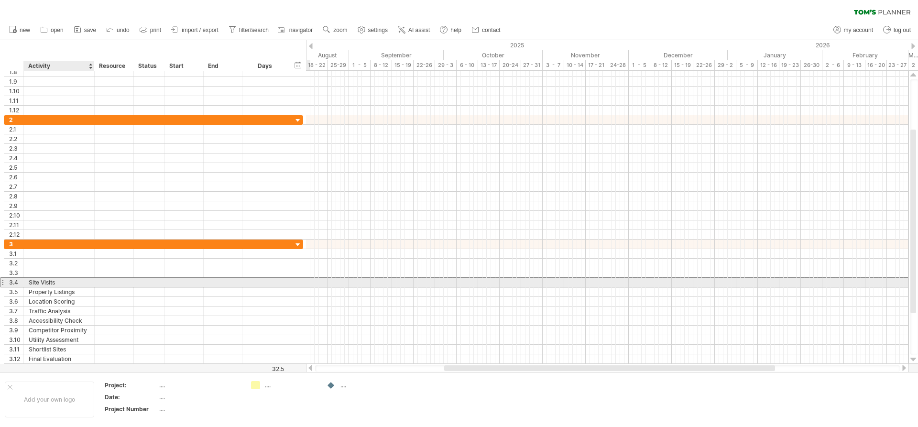
click at [82, 284] on div "Site Visits" at bounding box center [59, 282] width 61 height 9
type input "*"
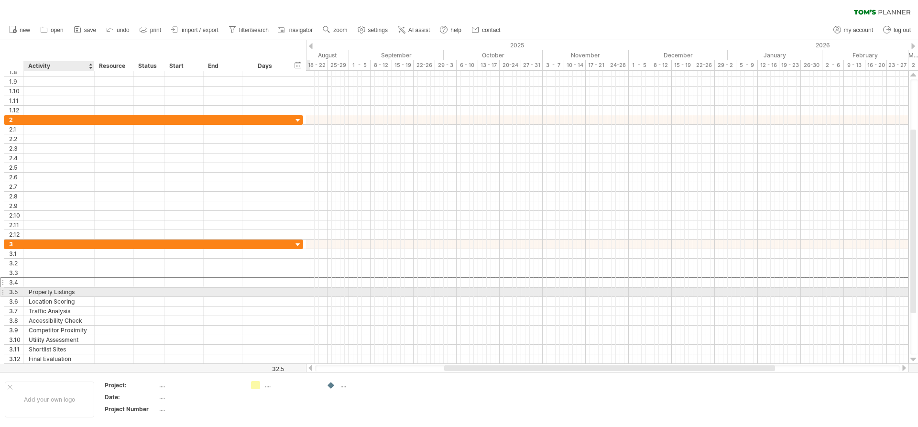
click at [83, 295] on div "Property Listings" at bounding box center [59, 291] width 61 height 9
type input "*"
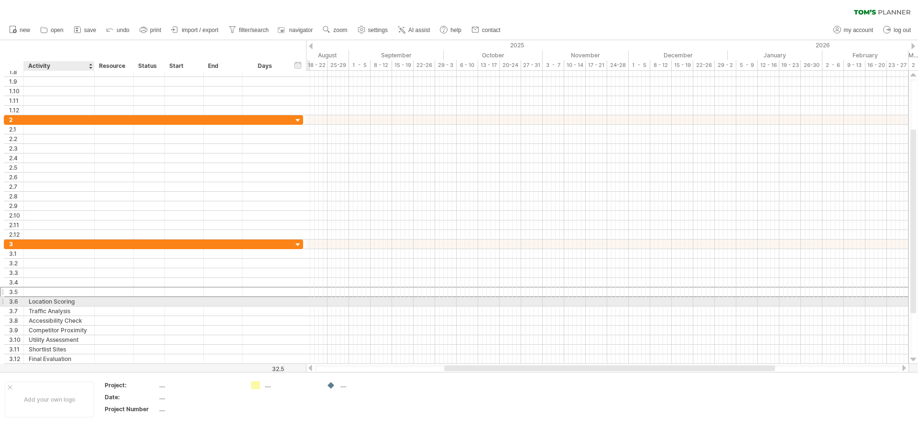
click at [83, 301] on div "Location Scoring" at bounding box center [59, 301] width 61 height 9
type input "*"
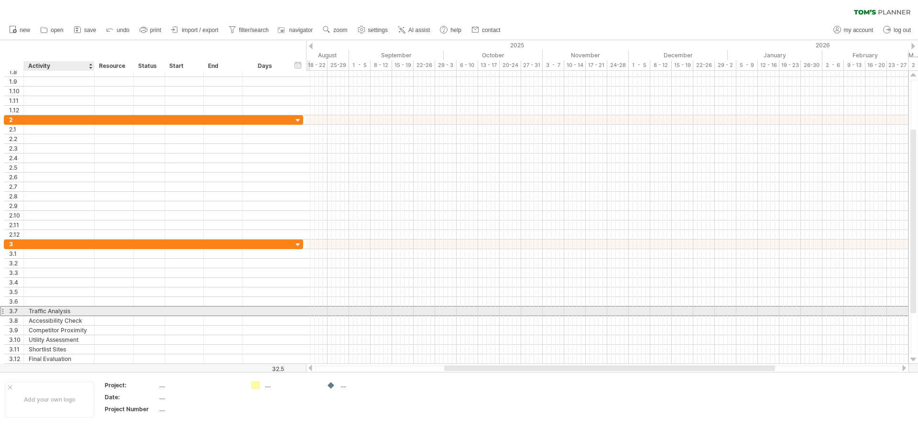
click at [80, 314] on div "Traffic Analysis" at bounding box center [59, 310] width 61 height 9
type input "*"
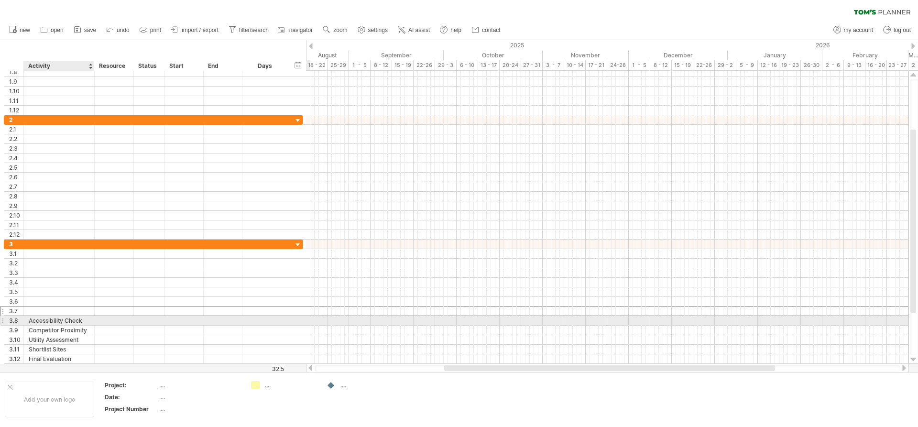
click at [84, 321] on div "Accessibility Check" at bounding box center [59, 320] width 61 height 9
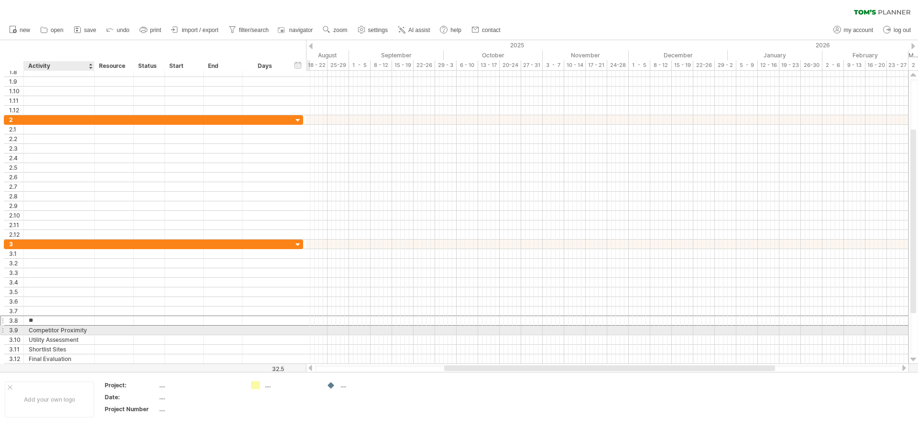
type input "*"
click at [84, 332] on div "Competitor Proximity" at bounding box center [59, 330] width 61 height 9
click at [88, 331] on input "**********" at bounding box center [59, 330] width 61 height 9
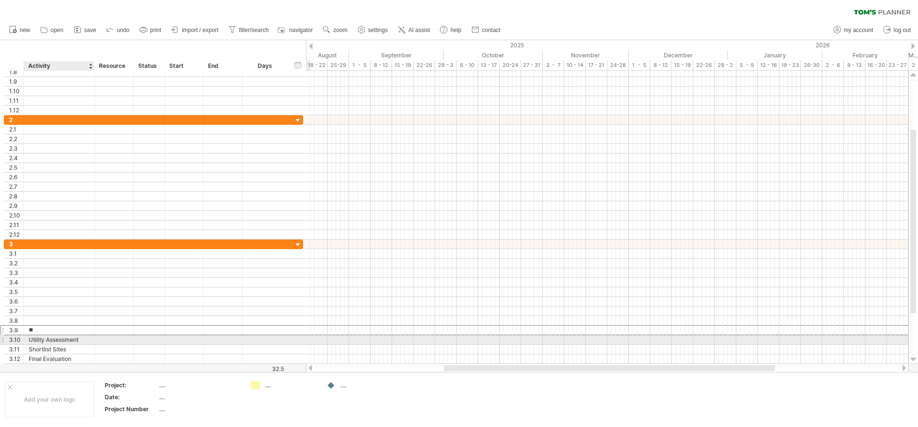
type input "*"
click at [85, 338] on div "Utility Assessment" at bounding box center [59, 339] width 61 height 9
type input "*"
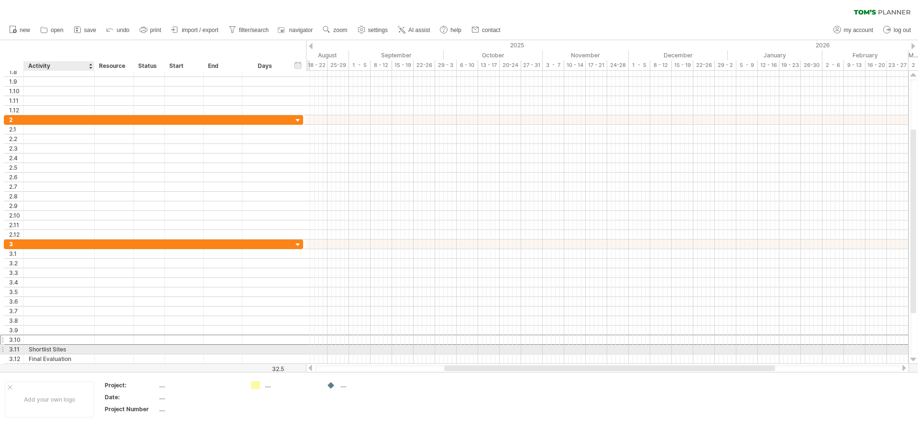
click at [83, 350] on div "Shortlist Sites" at bounding box center [59, 349] width 61 height 9
type input "*"
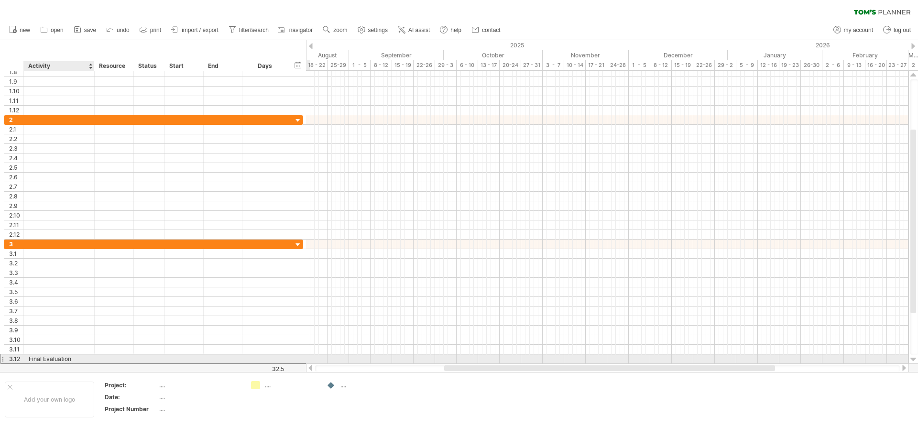
click at [74, 359] on div "Final Evaluation" at bounding box center [59, 358] width 61 height 9
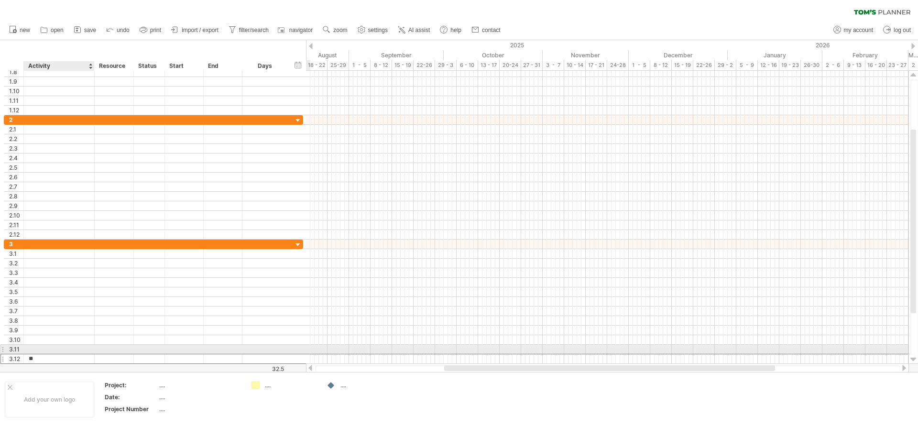
type input "*"
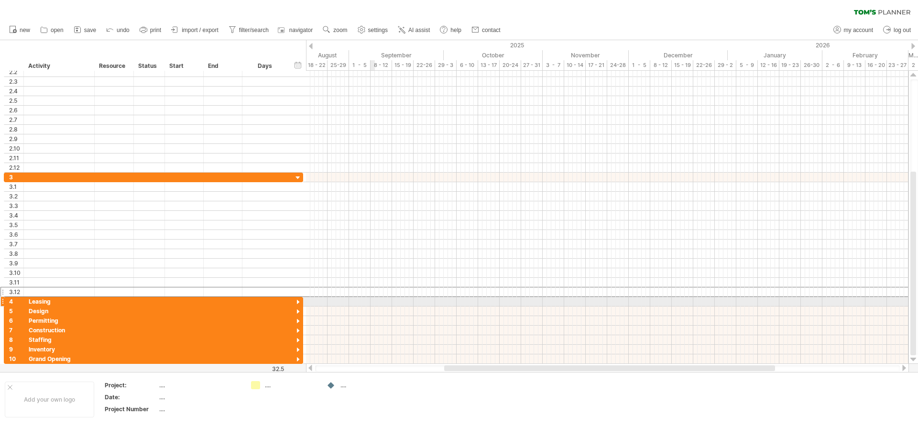
drag, startPoint x: 371, startPoint y: 304, endPoint x: 321, endPoint y: 283, distance: 54.0
click at [371, 304] on div at bounding box center [607, 302] width 602 height 10
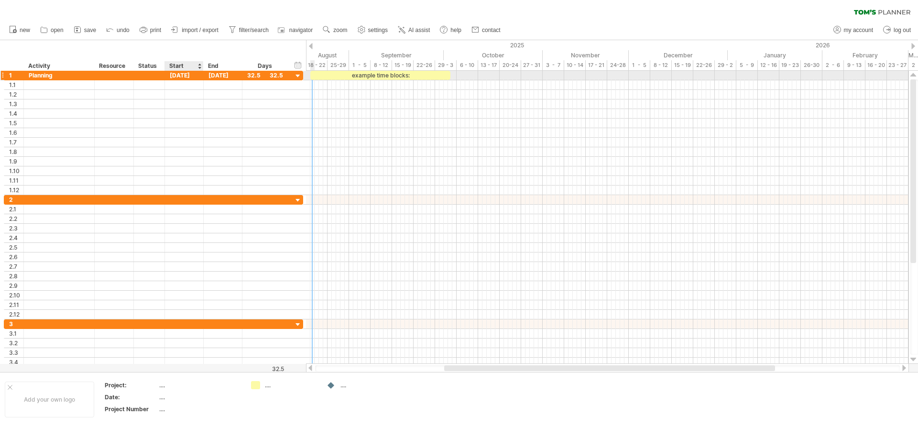
click at [176, 76] on div "[DATE]" at bounding box center [184, 75] width 39 height 9
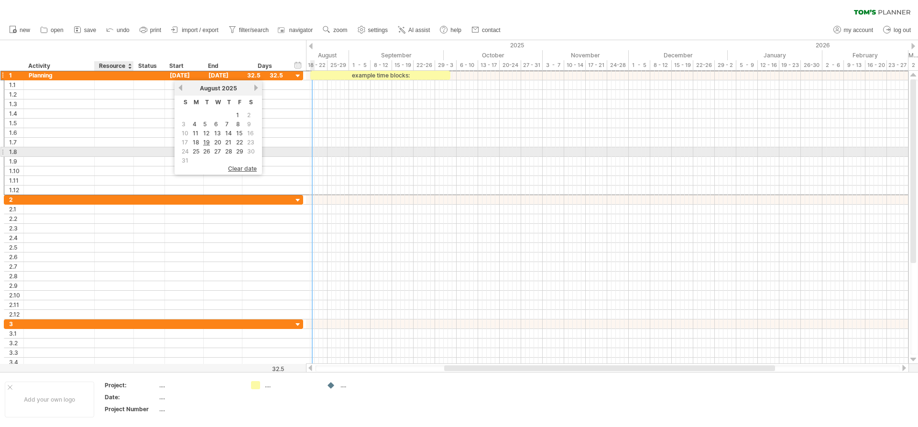
click at [127, 152] on div at bounding box center [113, 151] width 29 height 9
click at [403, 75] on div "example time blocks:" at bounding box center [380, 75] width 140 height 9
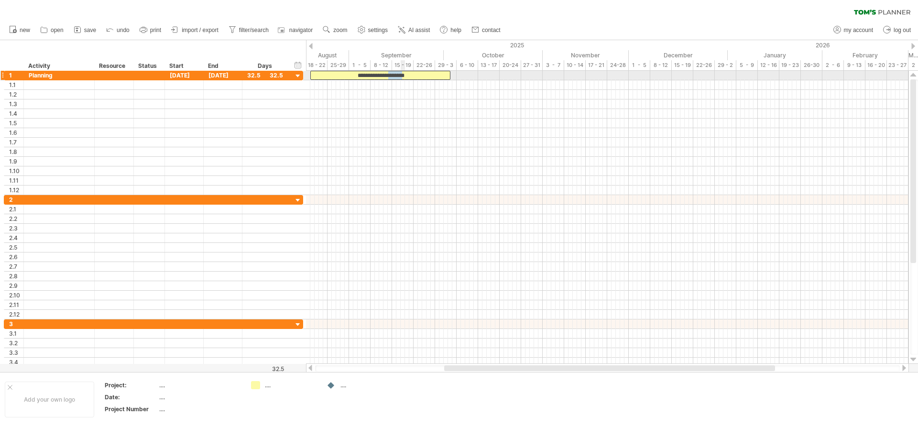
click at [403, 75] on div "**********" at bounding box center [380, 75] width 140 height 9
click at [409, 75] on div "**********" at bounding box center [380, 75] width 140 height 9
click at [414, 76] on div "**********" at bounding box center [380, 75] width 140 height 9
click at [212, 75] on div "[DATE]" at bounding box center [223, 75] width 39 height 9
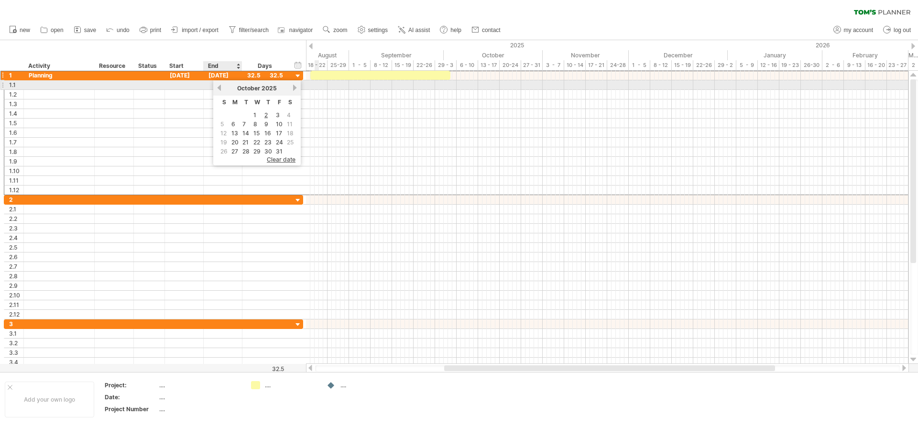
click at [220, 87] on link "previous" at bounding box center [219, 87] width 7 height 7
click at [217, 88] on link "previous" at bounding box center [219, 87] width 7 height 7
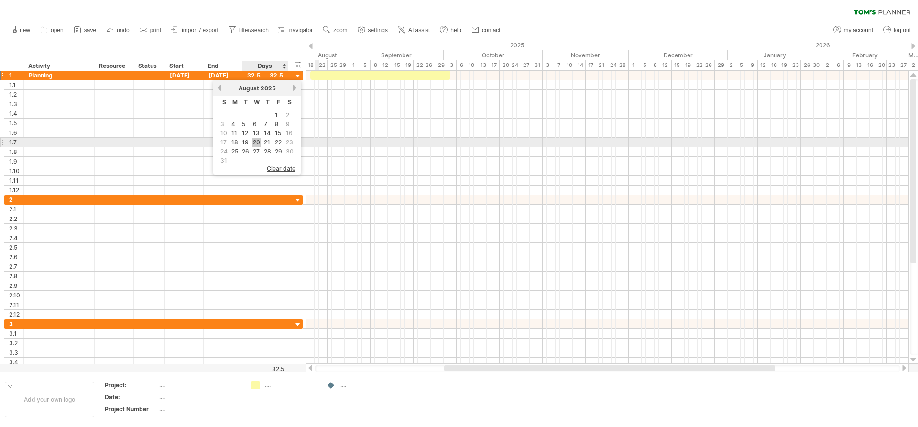
click at [256, 142] on link "20" at bounding box center [256, 142] width 9 height 9
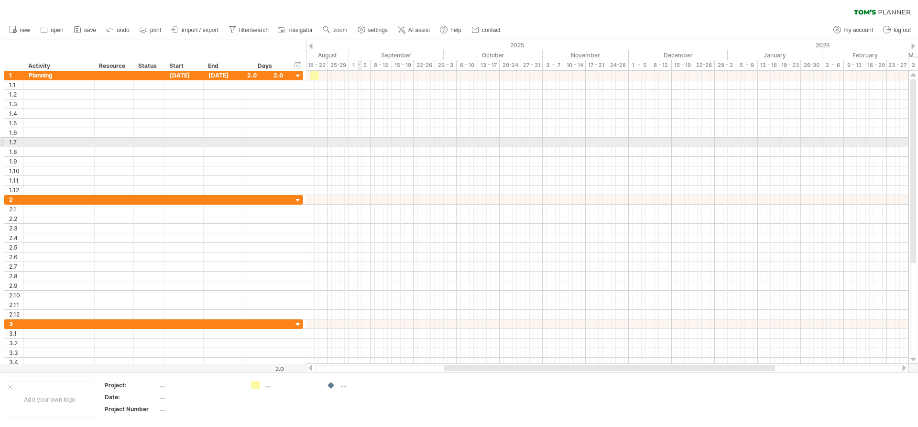
click at [361, 139] on div at bounding box center [607, 143] width 602 height 10
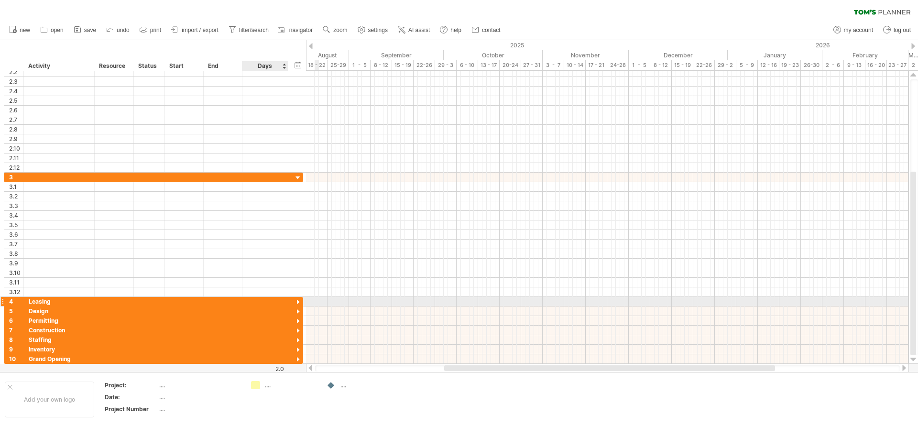
click at [300, 300] on div at bounding box center [298, 302] width 9 height 9
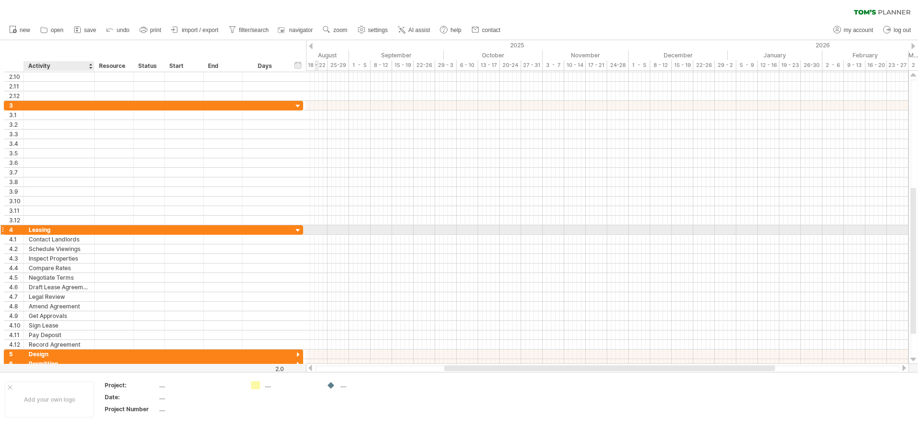
click at [57, 230] on div "Leasing" at bounding box center [59, 229] width 61 height 9
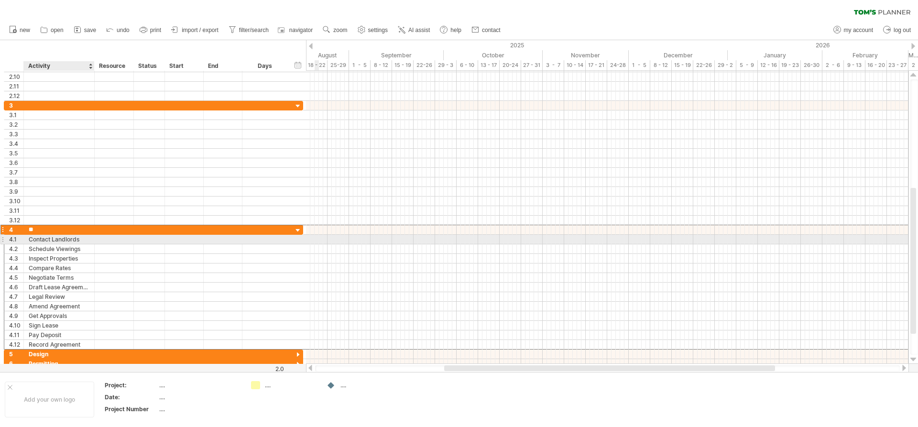
type input "*"
click at [66, 240] on div "Contact Landlords" at bounding box center [59, 239] width 61 height 9
click at [88, 241] on input "**********" at bounding box center [59, 239] width 61 height 9
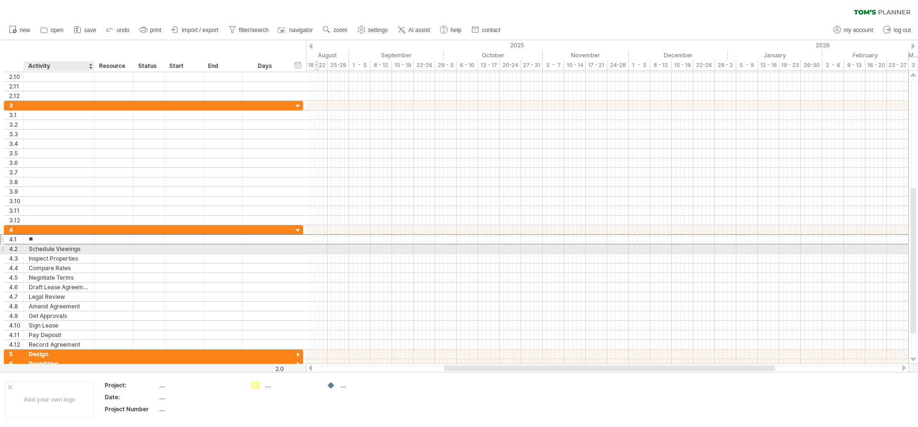
type input "*"
click at [32, 250] on div "Schedule Viewings" at bounding box center [59, 248] width 61 height 9
click at [32, 250] on input "**********" at bounding box center [59, 248] width 61 height 9
click at [61, 250] on input "********" at bounding box center [59, 248] width 61 height 9
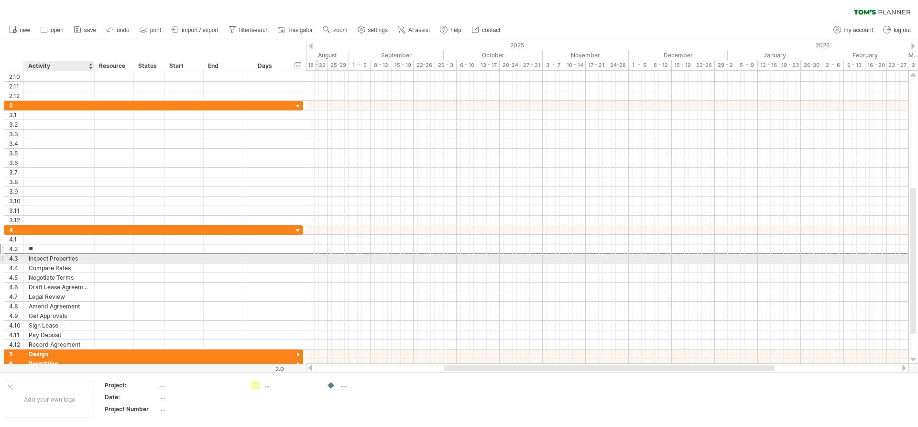
type input "*"
click at [32, 258] on div "Inspect Properties" at bounding box center [59, 258] width 61 height 9
click at [32, 258] on input "**********" at bounding box center [59, 258] width 61 height 9
click at [60, 261] on input "**********" at bounding box center [59, 258] width 61 height 9
type input "*"
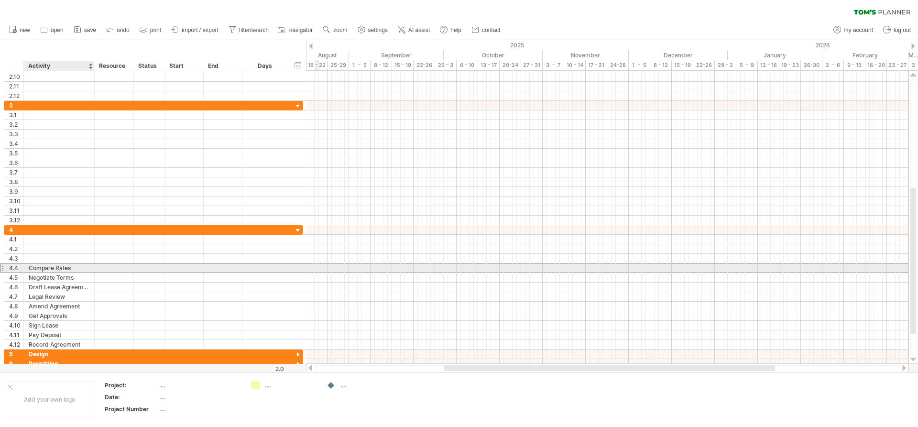
click at [72, 267] on div "Compare Rates" at bounding box center [59, 267] width 61 height 9
type input "*"
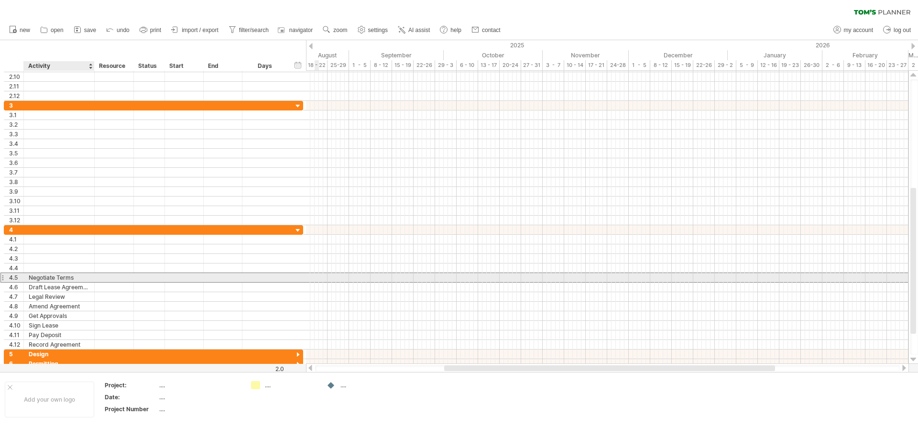
click at [80, 275] on div "Negotiate Terms" at bounding box center [59, 277] width 61 height 9
type input "*"
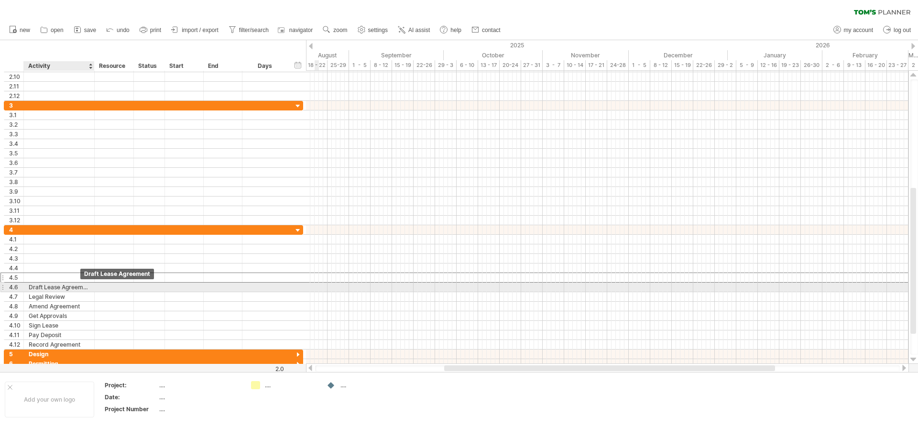
click at [88, 288] on div "Draft Lease Agreement" at bounding box center [59, 287] width 61 height 9
type input "*"
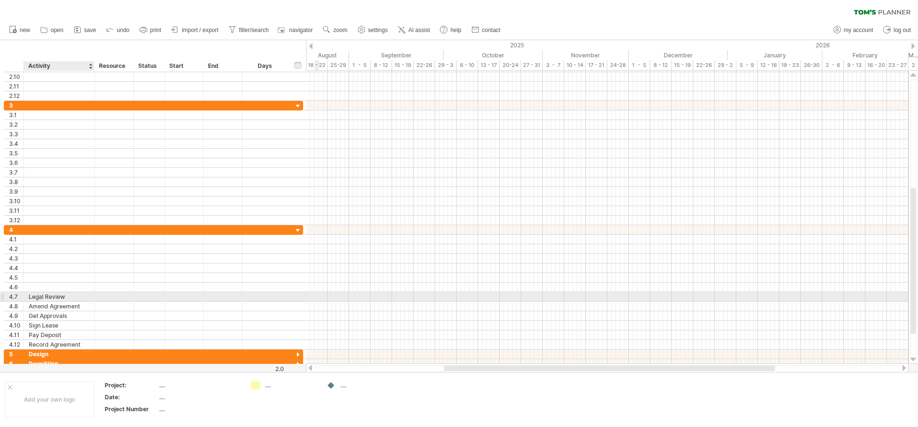
click at [78, 295] on div "Legal Review" at bounding box center [59, 296] width 61 height 9
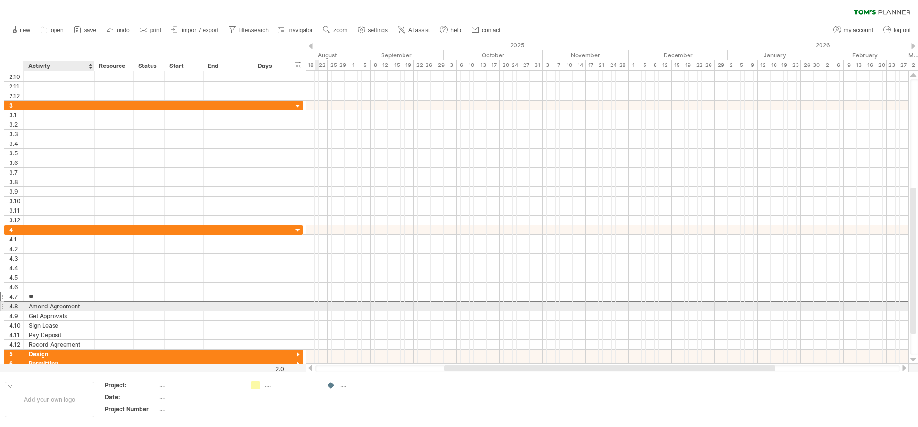
type input "*"
click at [86, 307] on div "Amend Agreement" at bounding box center [59, 306] width 61 height 9
type input "*"
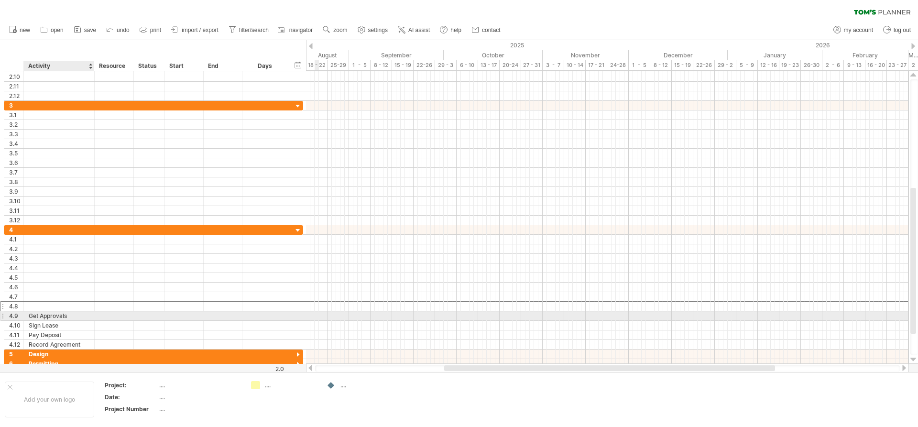
click at [80, 315] on div "Get Approvals" at bounding box center [59, 315] width 61 height 9
type input "*"
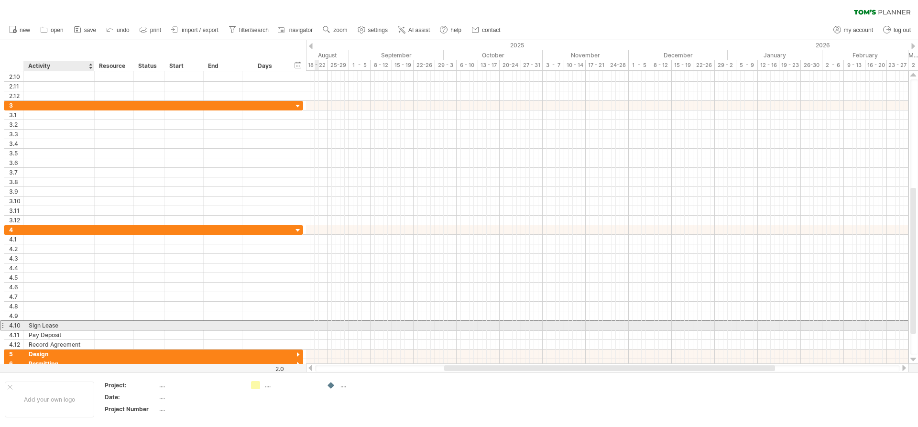
click at [70, 323] on div "Sign Lease" at bounding box center [59, 325] width 61 height 9
type input "*"
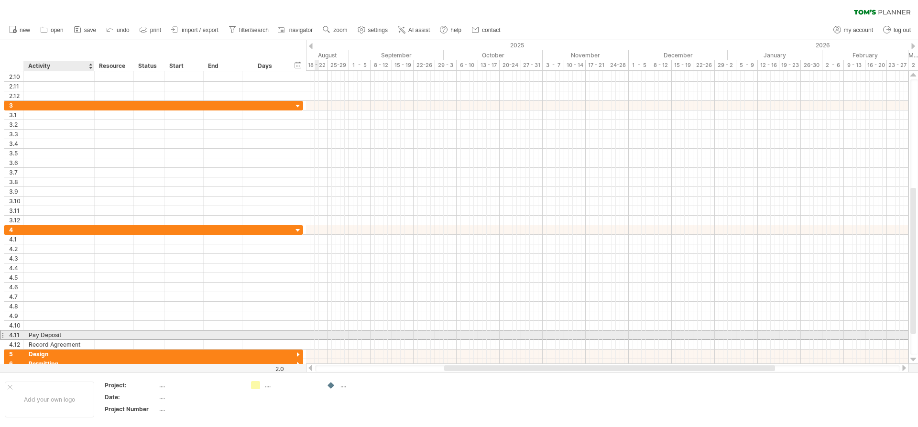
click at [74, 333] on div "Pay Deposit" at bounding box center [59, 334] width 61 height 9
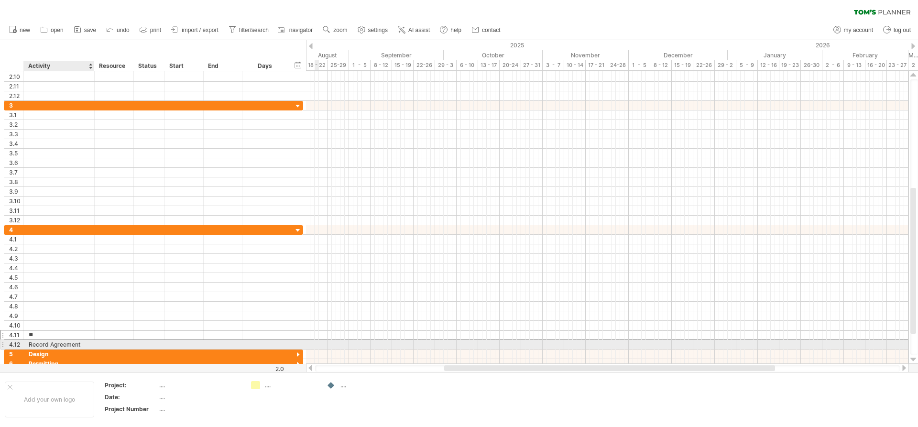
type input "*"
click at [81, 345] on div "Record Agreement" at bounding box center [59, 344] width 61 height 9
type input "*"
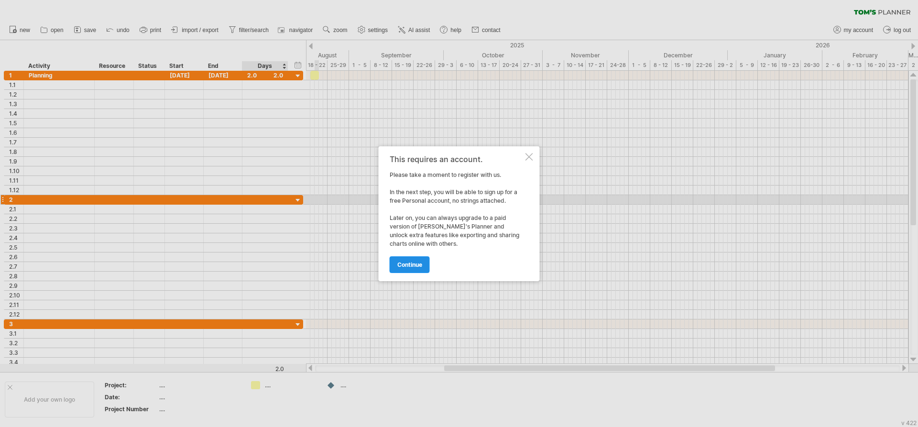
click at [398, 266] on span "continue" at bounding box center [409, 264] width 25 height 7
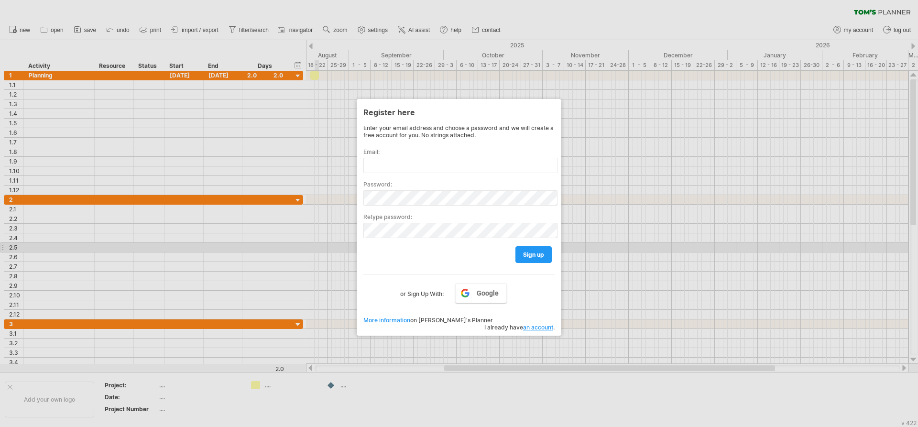
click at [624, 249] on div at bounding box center [459, 213] width 918 height 427
click at [352, 114] on div at bounding box center [459, 213] width 918 height 427
click at [404, 109] on div "Register here" at bounding box center [458, 111] width 191 height 17
click at [436, 154] on label "Email:" at bounding box center [458, 151] width 191 height 7
click at [434, 161] on input "text" at bounding box center [460, 165] width 194 height 15
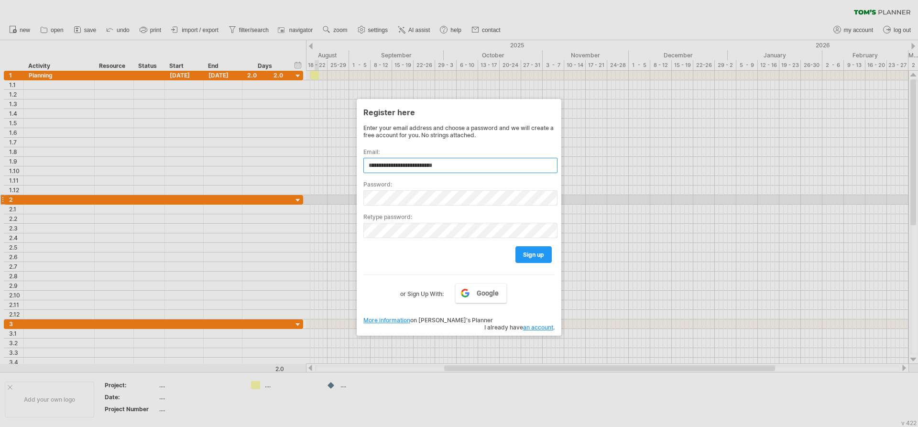
type input "**********"
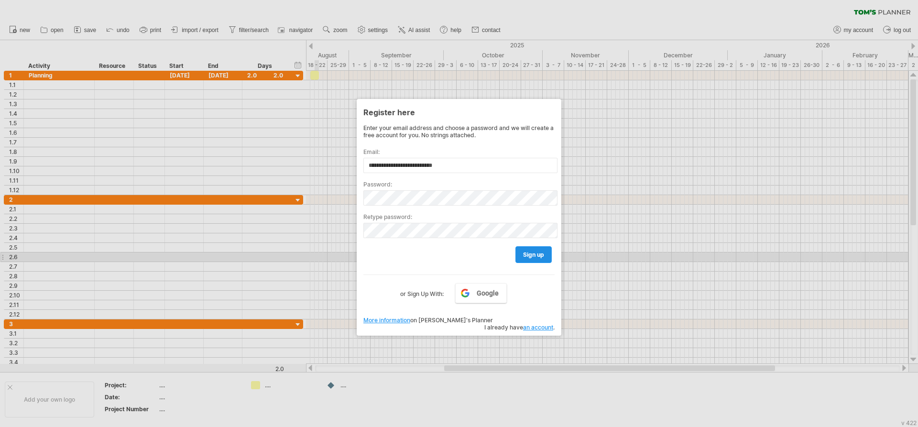
click at [536, 257] on span "sign up" at bounding box center [533, 254] width 21 height 7
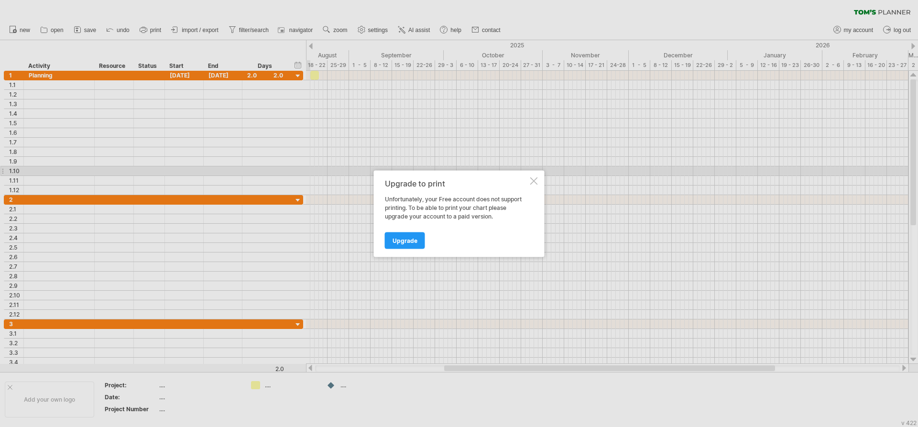
click at [406, 237] on span "Upgrade" at bounding box center [405, 240] width 25 height 7
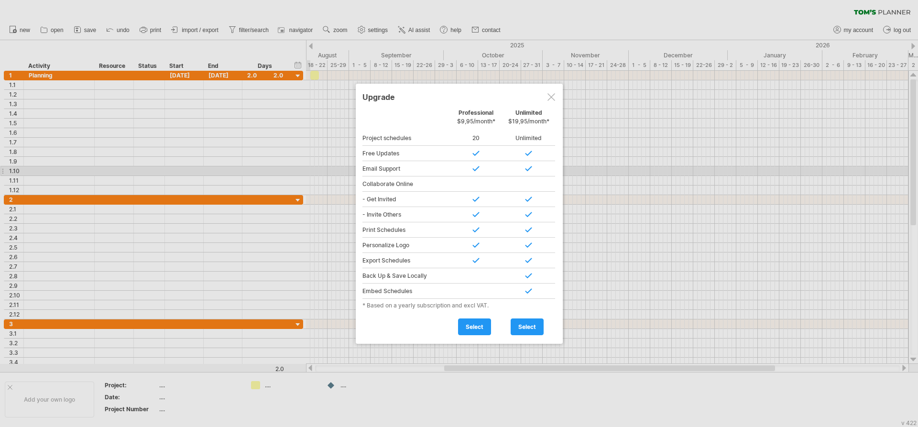
click at [550, 99] on div at bounding box center [551, 97] width 8 height 8
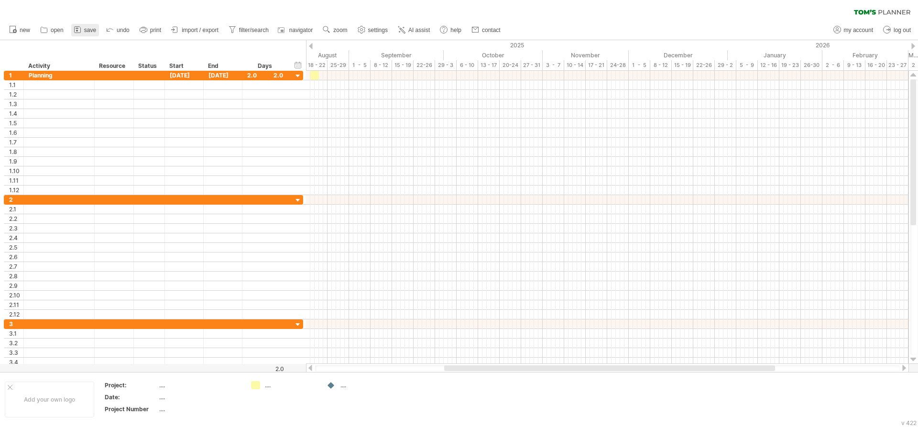
click at [95, 32] on span "save" at bounding box center [90, 30] width 12 height 7
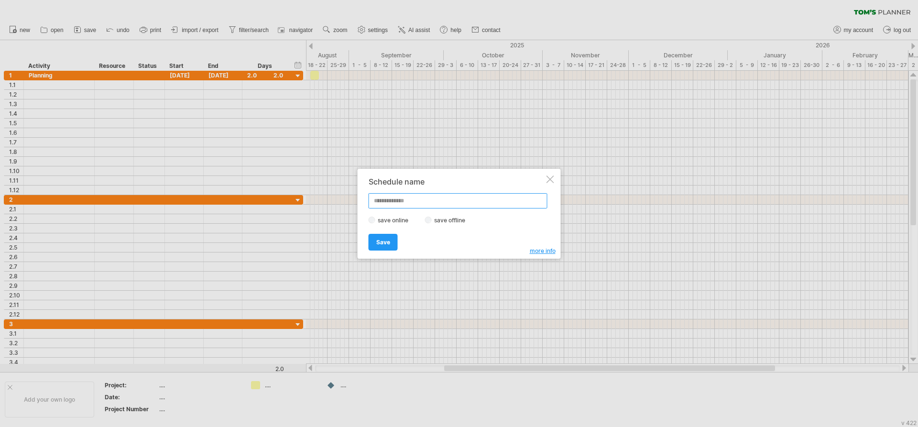
click at [412, 206] on input "text" at bounding box center [458, 200] width 179 height 15
click at [405, 200] on input "text" at bounding box center [458, 200] width 179 height 15
type input "****"
click at [382, 245] on span "Save" at bounding box center [383, 242] width 14 height 7
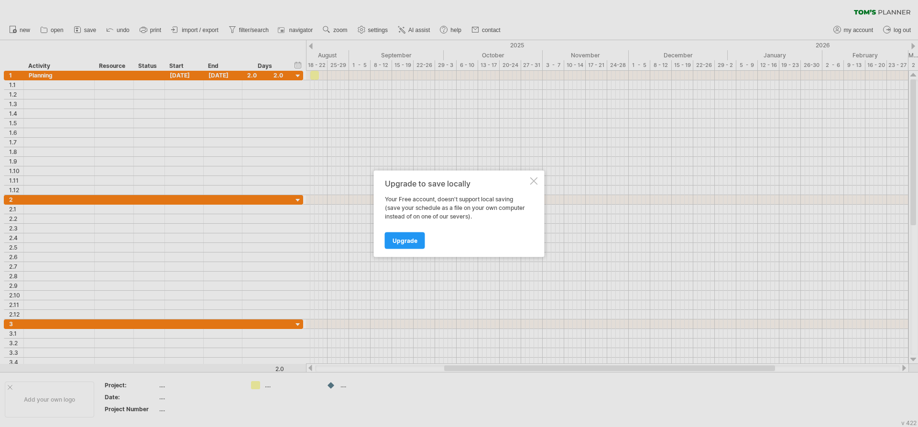
click at [532, 179] on div at bounding box center [534, 181] width 8 height 8
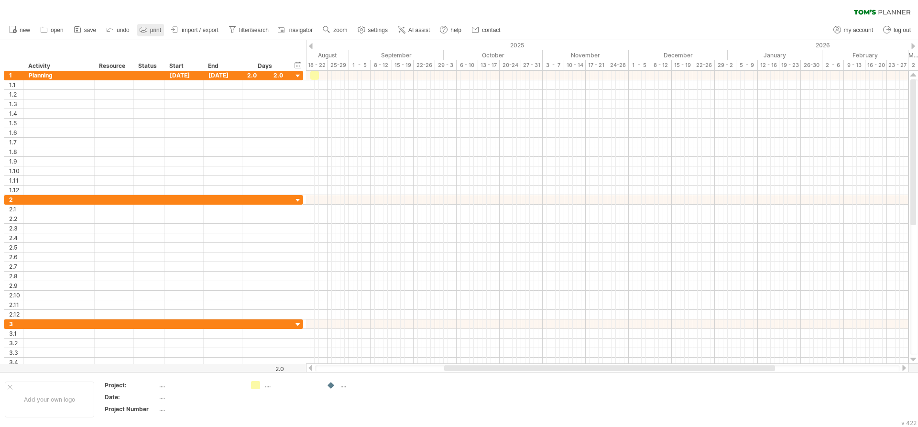
click at [146, 30] on icon at bounding box center [144, 30] width 10 height 10
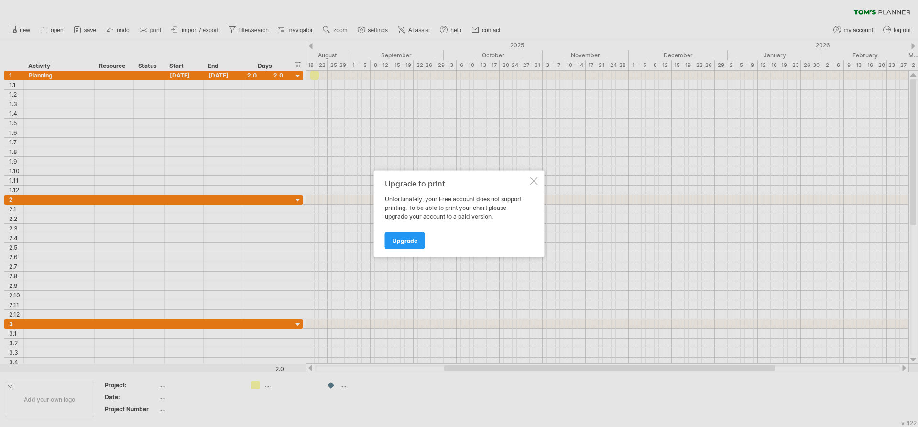
click at [536, 181] on div at bounding box center [534, 181] width 8 height 8
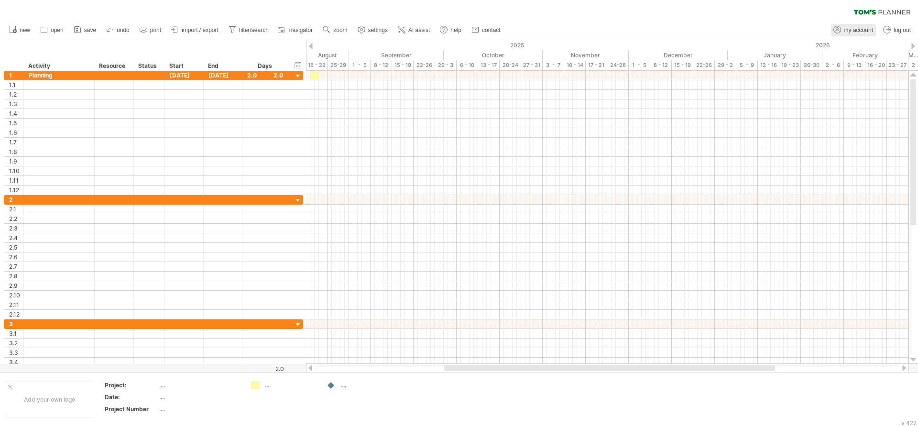
click at [869, 29] on span "my account" at bounding box center [858, 30] width 29 height 7
type input "**********"
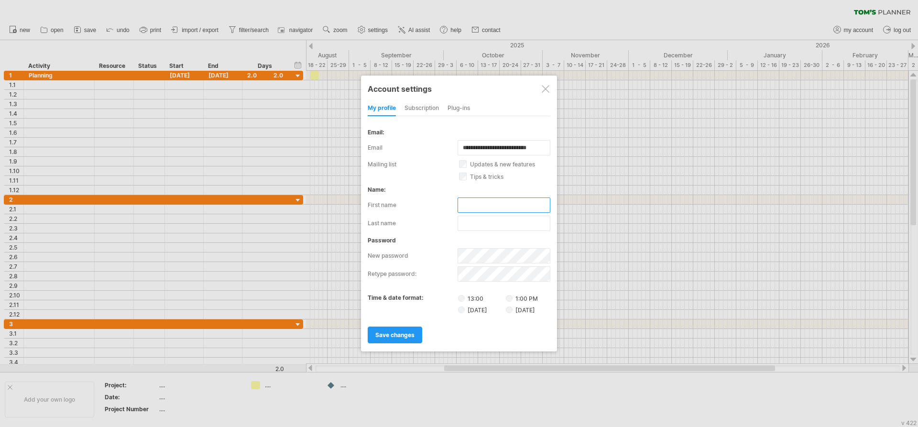
click at [469, 208] on input "text" at bounding box center [504, 204] width 93 height 15
type input "******"
click at [462, 223] on input "text" at bounding box center [504, 223] width 93 height 15
type input "*******"
click at [401, 338] on span "save changes" at bounding box center [394, 334] width 39 height 7
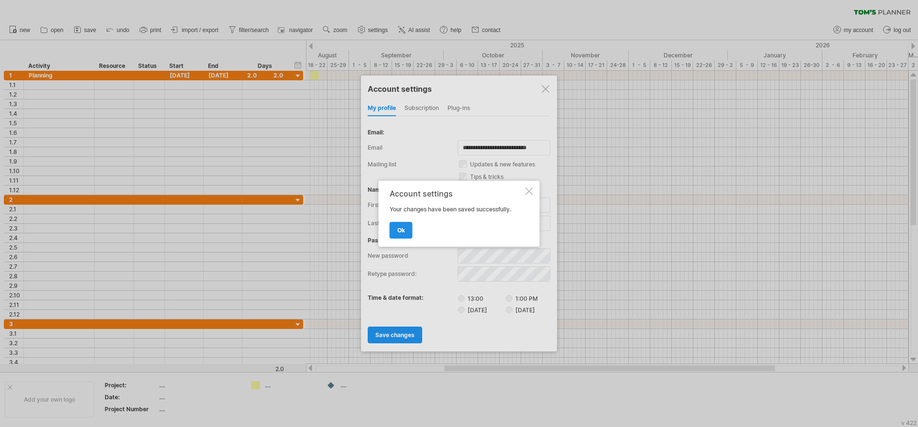
click at [394, 227] on link "ok" at bounding box center [401, 230] width 23 height 17
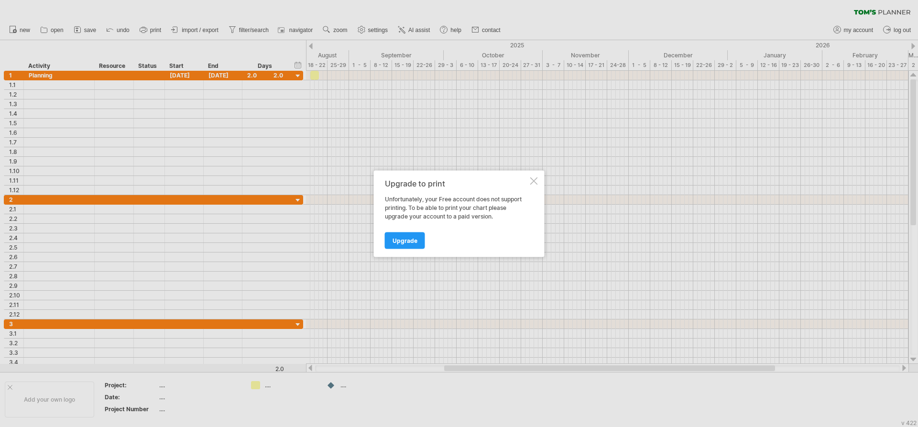
click at [526, 180] on div "Upgrade to print" at bounding box center [456, 183] width 143 height 9
click at [528, 178] on div "Upgrade to print Unfortunately, your Free account does not support printing. To…" at bounding box center [459, 213] width 171 height 87
click at [533, 179] on div at bounding box center [534, 181] width 8 height 8
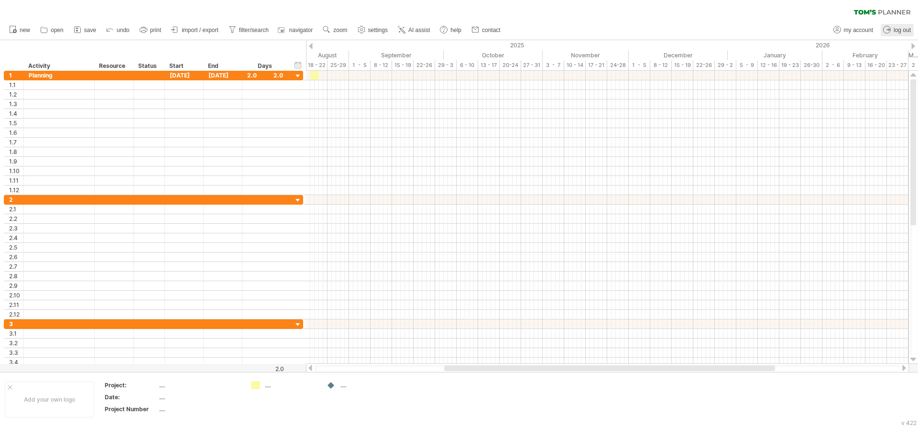
click at [898, 32] on span "log out" at bounding box center [902, 30] width 17 height 7
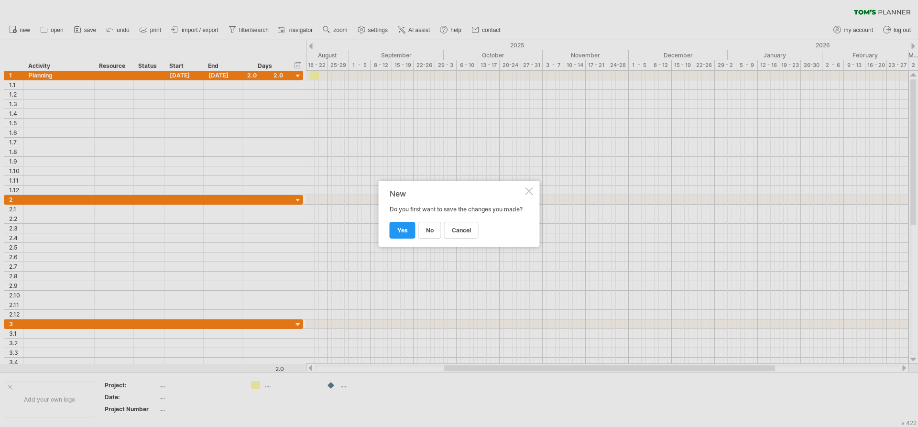
click at [527, 187] on div at bounding box center [529, 191] width 8 height 8
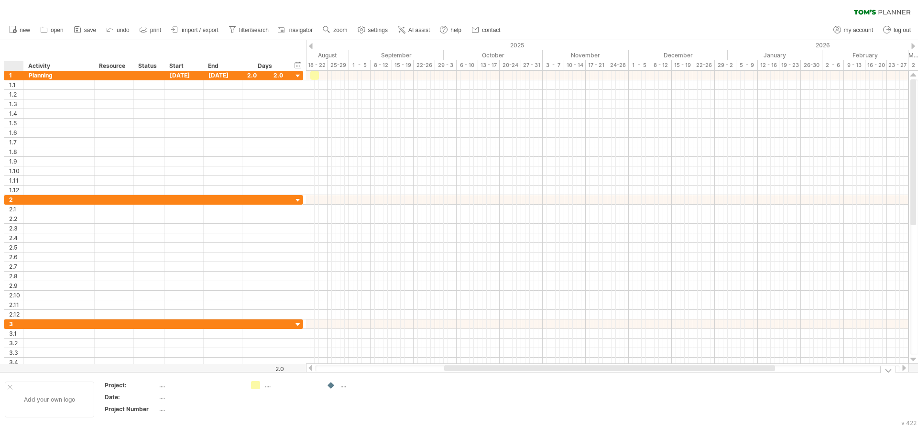
click at [9, 390] on div "Add your own logo" at bounding box center [49, 400] width 89 height 36
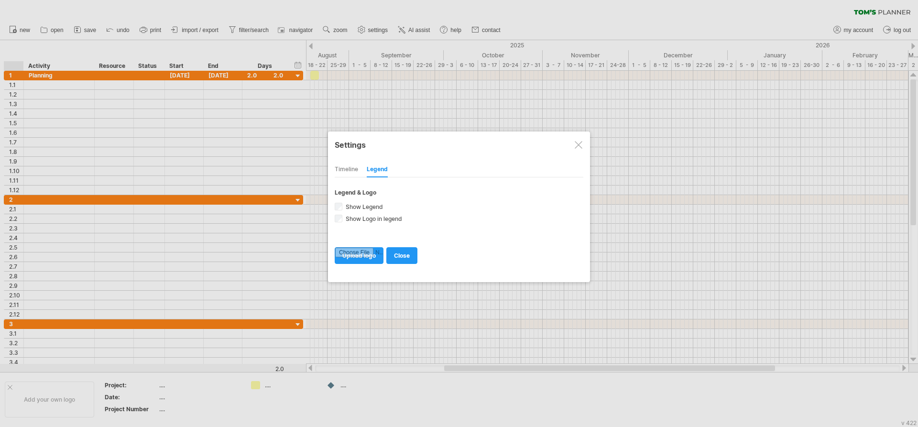
click at [578, 143] on div at bounding box center [579, 145] width 8 height 8
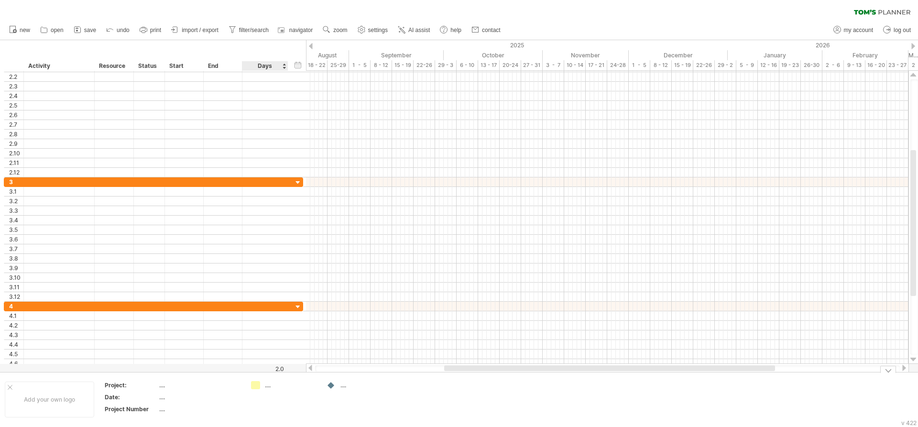
click at [270, 388] on div "...." at bounding box center [291, 385] width 52 height 8
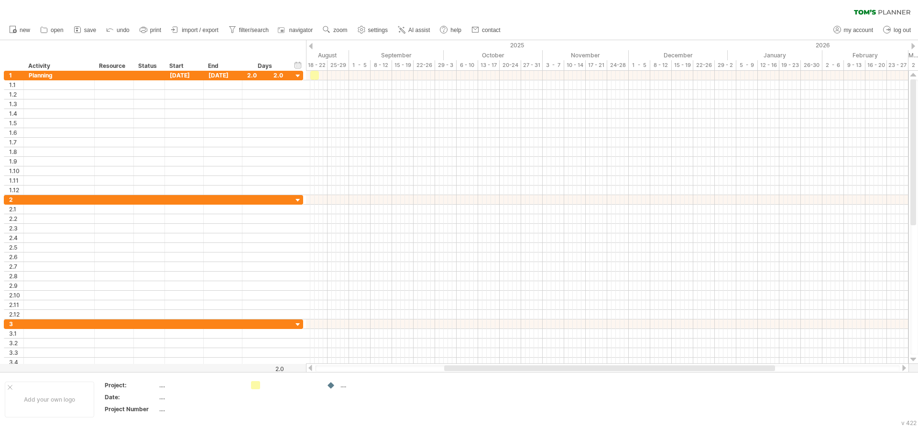
click at [914, 45] on div at bounding box center [913, 46] width 4 height 6
click at [313, 46] on div "2025" at bounding box center [123, 45] width 1123 height 10
click at [310, 47] on div at bounding box center [311, 46] width 4 height 6
click at [311, 47] on div at bounding box center [311, 46] width 4 height 6
click at [310, 47] on div at bounding box center [311, 46] width 4 height 6
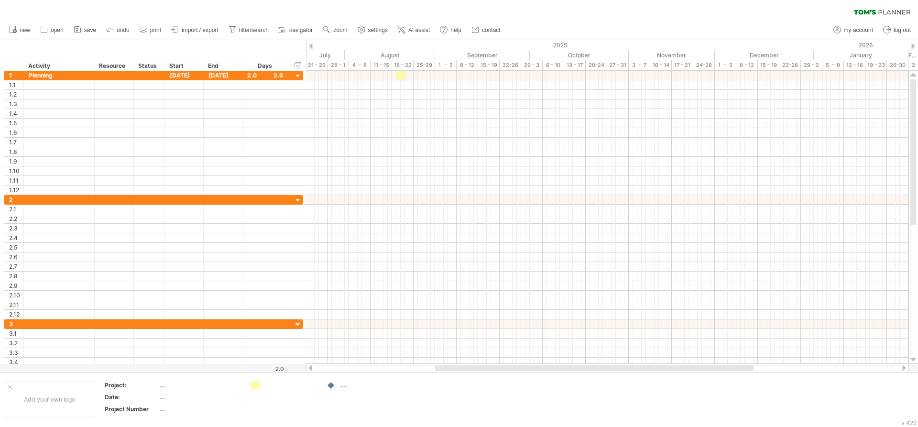
click at [912, 46] on div at bounding box center [913, 46] width 4 height 6
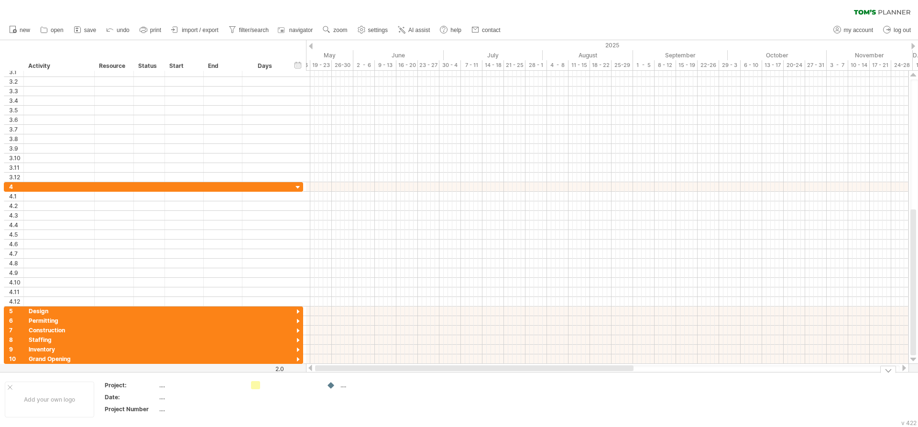
drag, startPoint x: 481, startPoint y: 367, endPoint x: 324, endPoint y: 372, distance: 157.4
click at [326, 384] on div "Trying to reach [DOMAIN_NAME] Connected again... 0% clear filter new 1" at bounding box center [459, 213] width 918 height 427
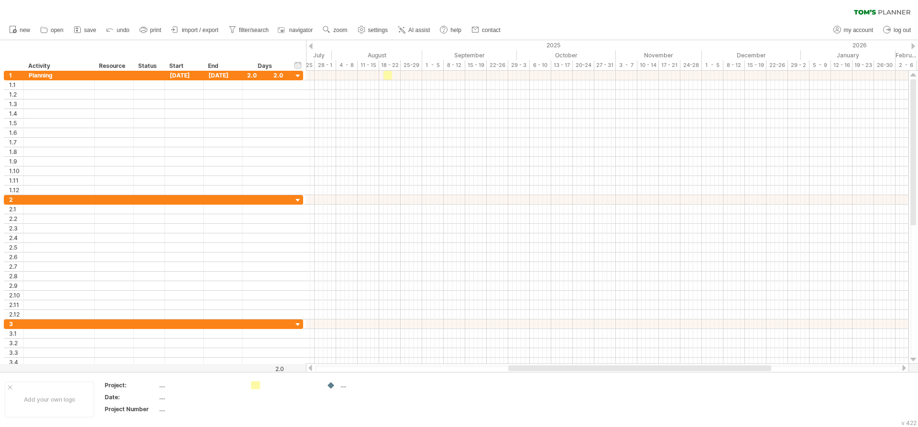
drag, startPoint x: 476, startPoint y: 368, endPoint x: 566, endPoint y: 365, distance: 90.0
click at [566, 365] on div at bounding box center [607, 368] width 603 height 10
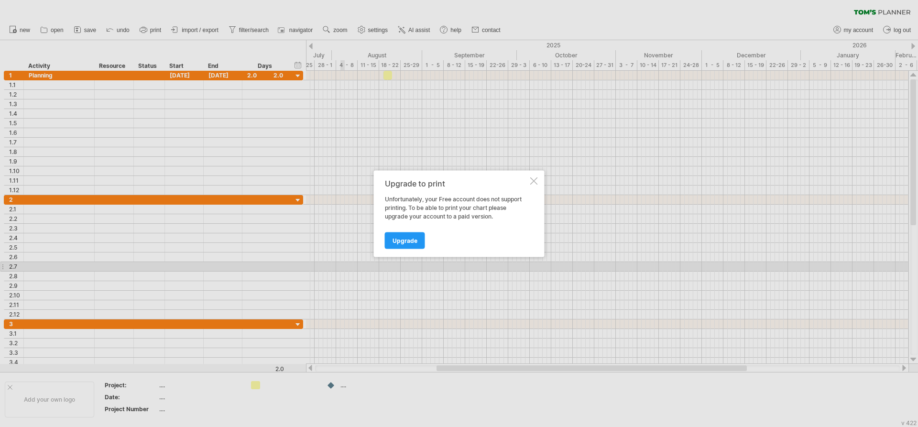
click at [532, 183] on div at bounding box center [534, 181] width 8 height 8
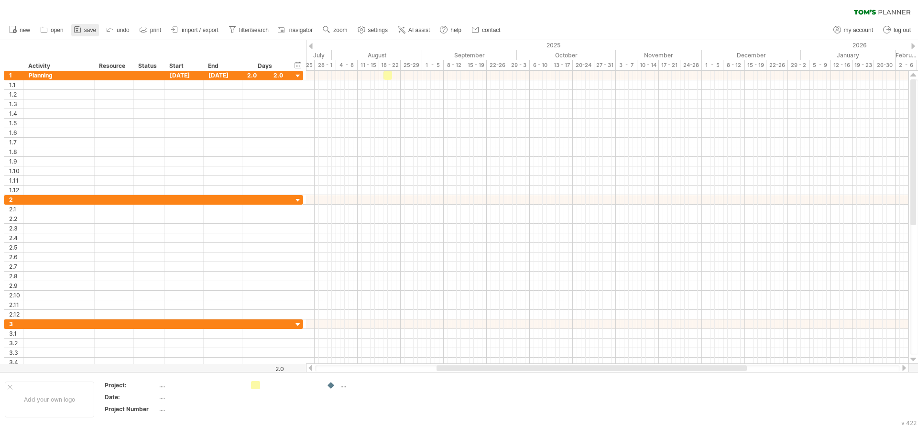
click at [94, 31] on span "save" at bounding box center [90, 30] width 12 height 7
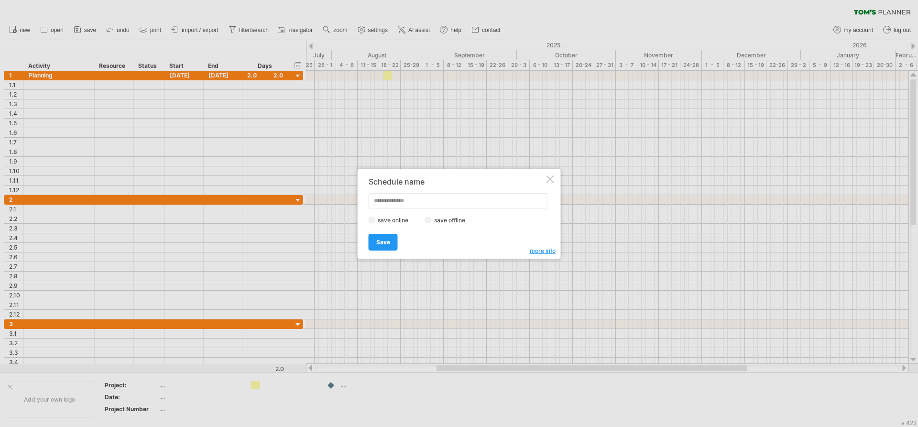
click at [435, 222] on label "save offline" at bounding box center [453, 220] width 42 height 7
click at [550, 254] on span "more info" at bounding box center [543, 250] width 26 height 7
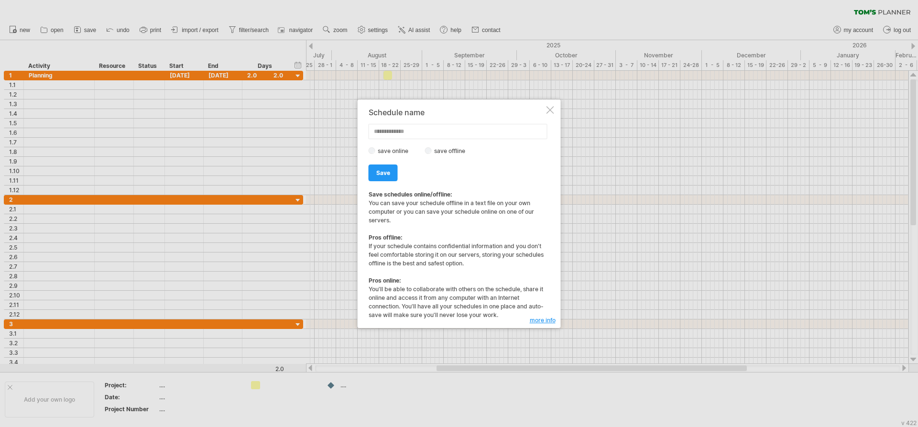
click at [551, 112] on div at bounding box center [551, 110] width 8 height 8
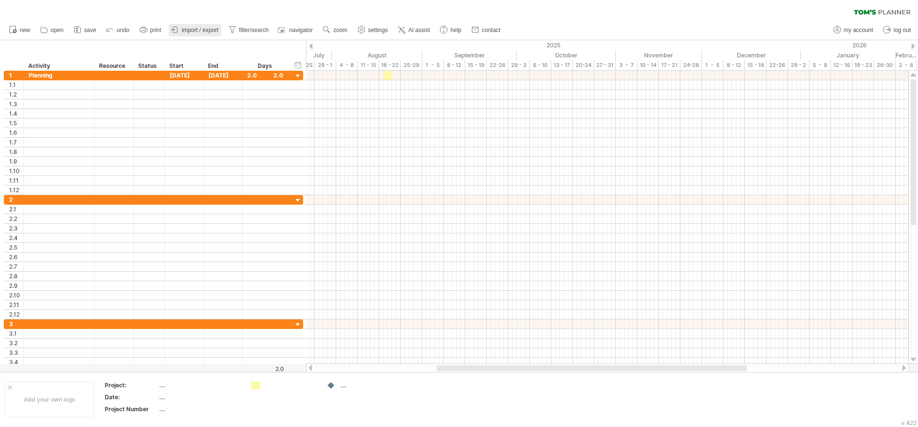
click at [179, 30] on icon at bounding box center [175, 30] width 10 height 10
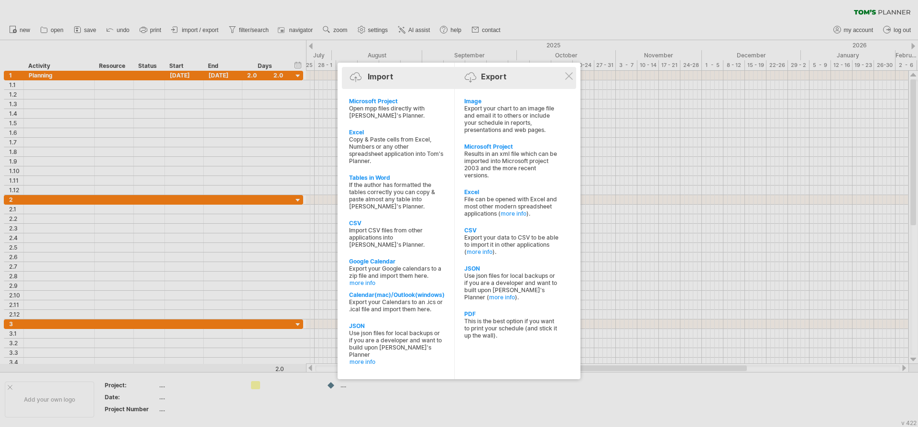
click at [571, 71] on div "Import Export" at bounding box center [459, 78] width 230 height 14
click at [566, 77] on div at bounding box center [569, 76] width 8 height 8
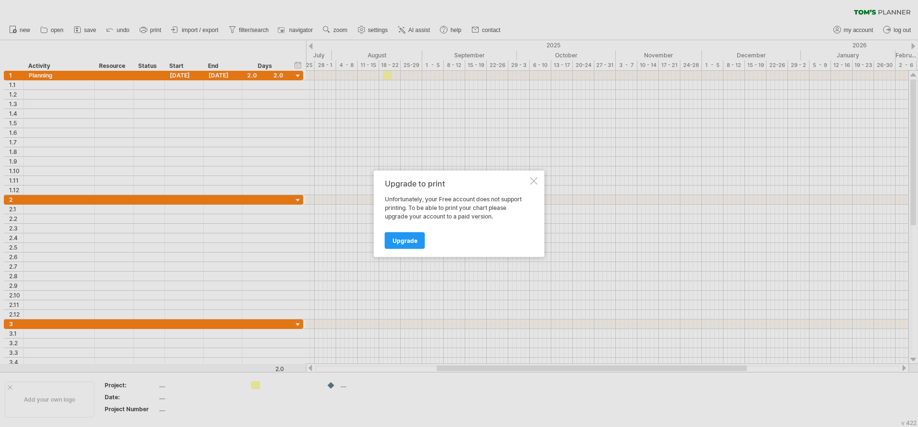
click at [532, 178] on div at bounding box center [534, 181] width 8 height 8
